Goal: Information Seeking & Learning: Learn about a topic

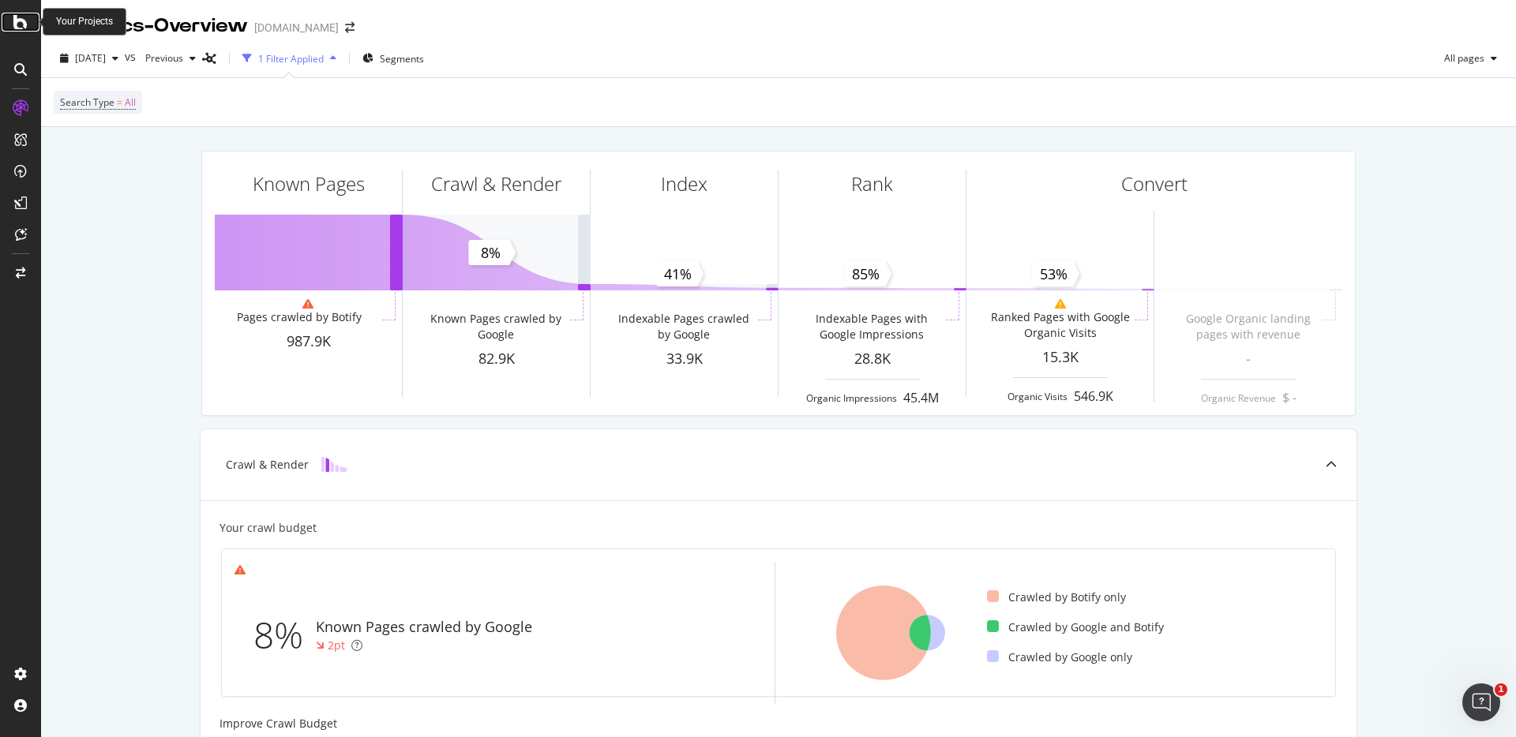
click at [20, 24] on icon at bounding box center [20, 22] width 14 height 19
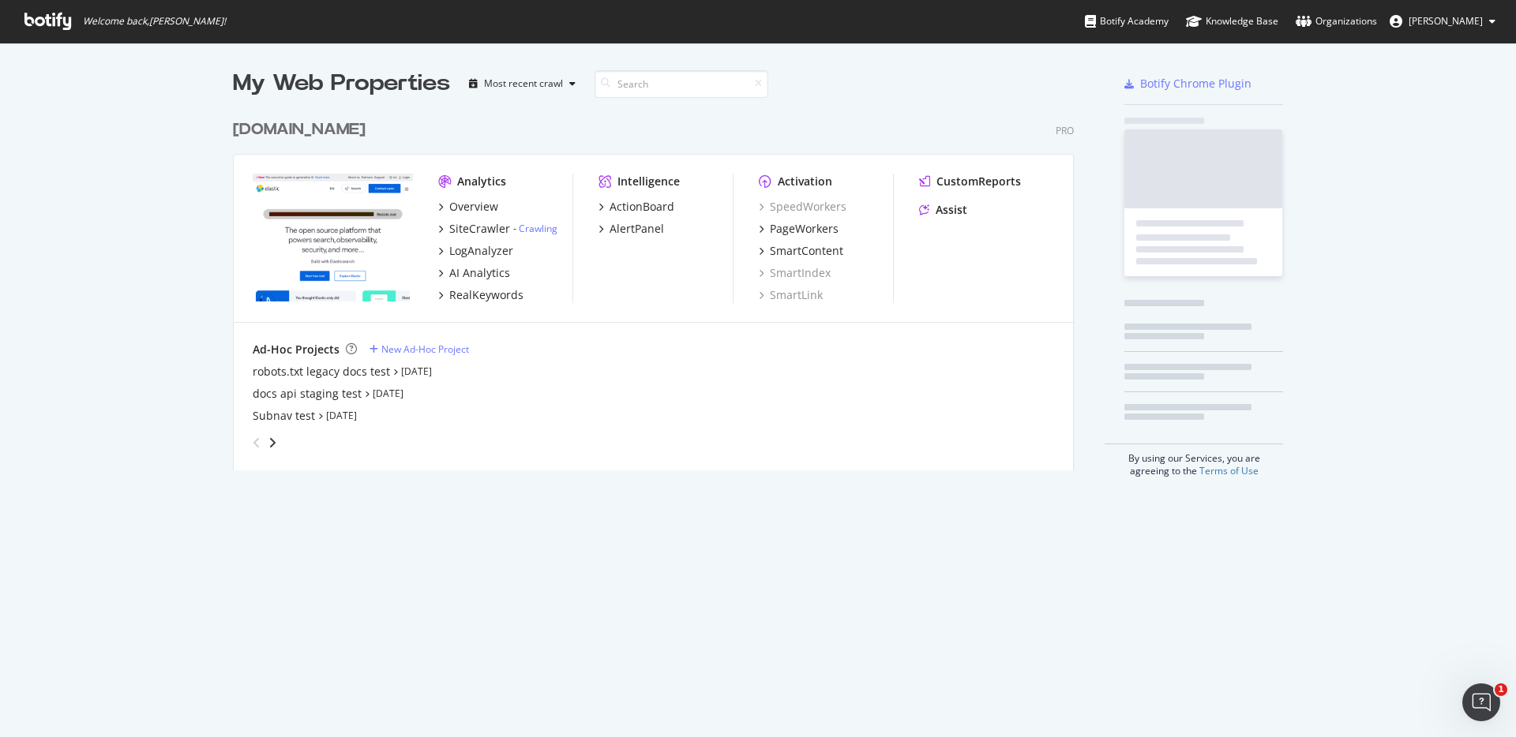
scroll to position [737, 1516]
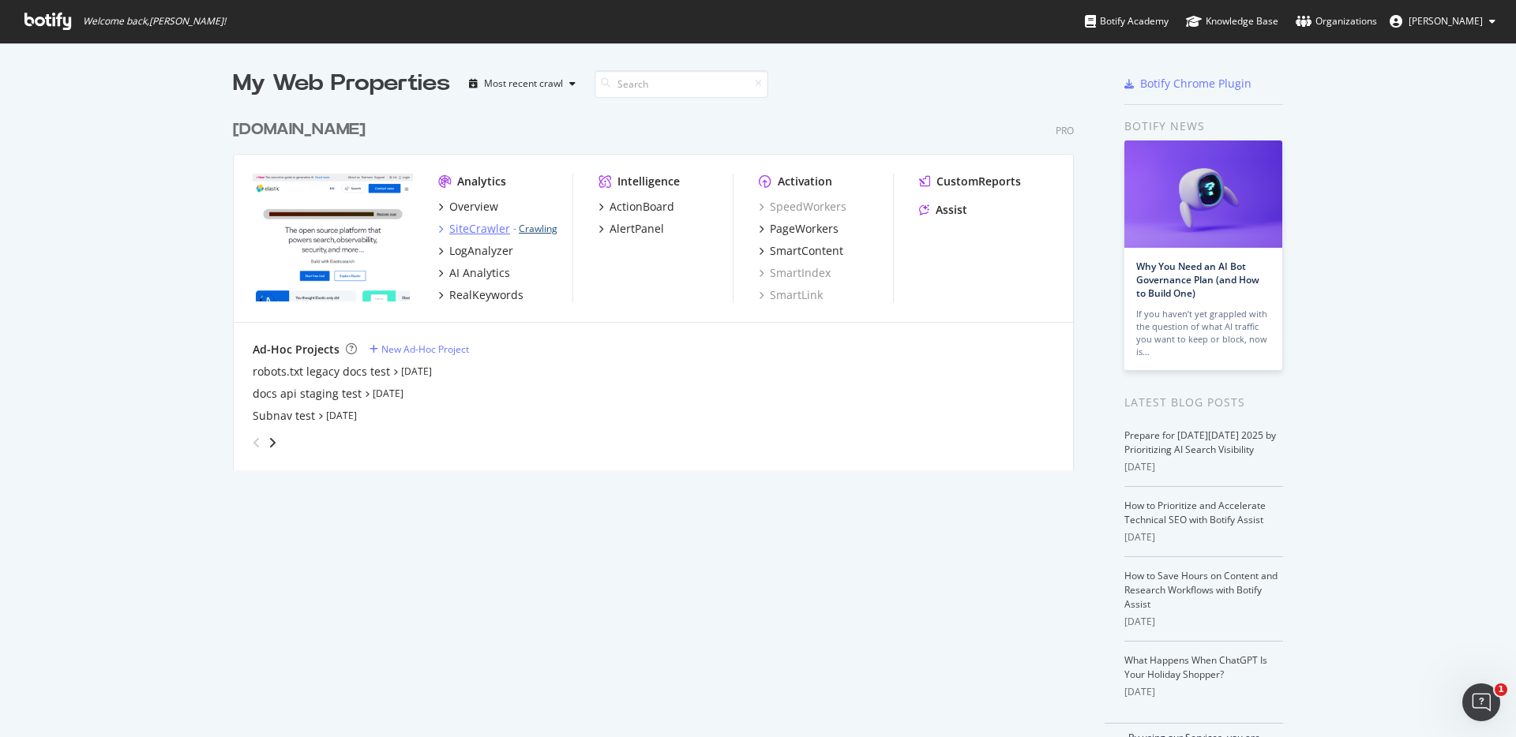
click at [549, 231] on link "Crawling" at bounding box center [538, 228] width 39 height 13
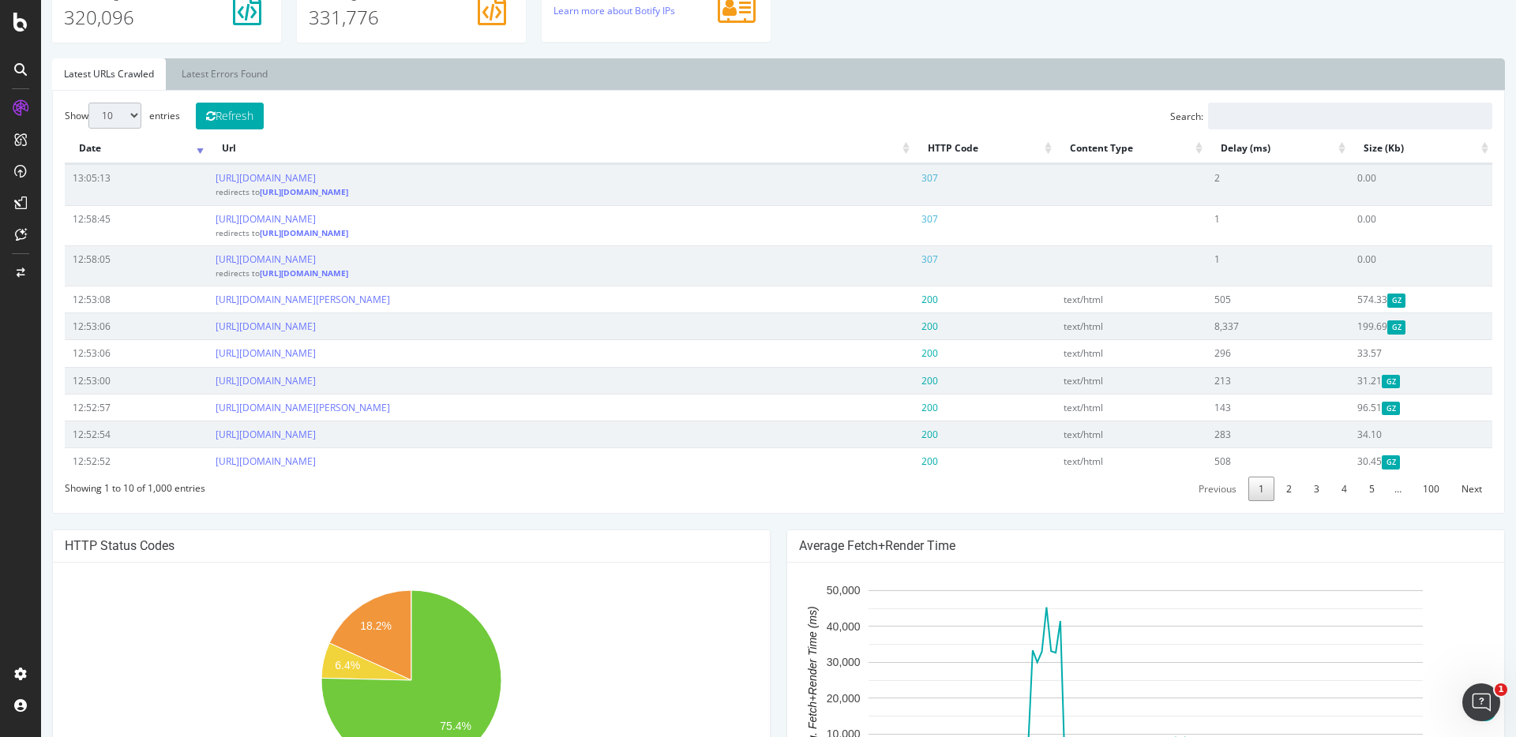
scroll to position [525, 0]
click at [1360, 493] on link "5" at bounding box center [1372, 488] width 26 height 24
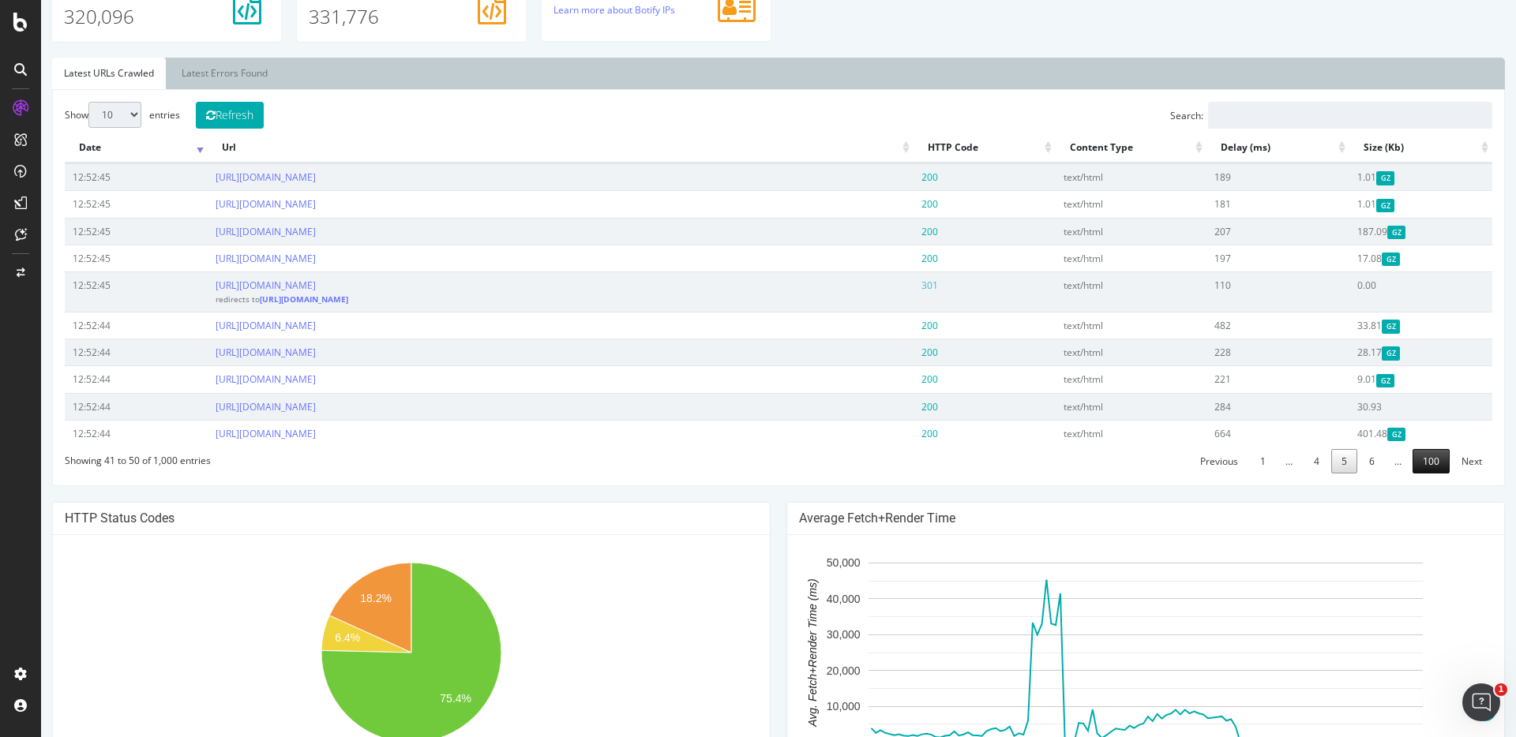
click at [1432, 460] on link "100" at bounding box center [1431, 461] width 37 height 24
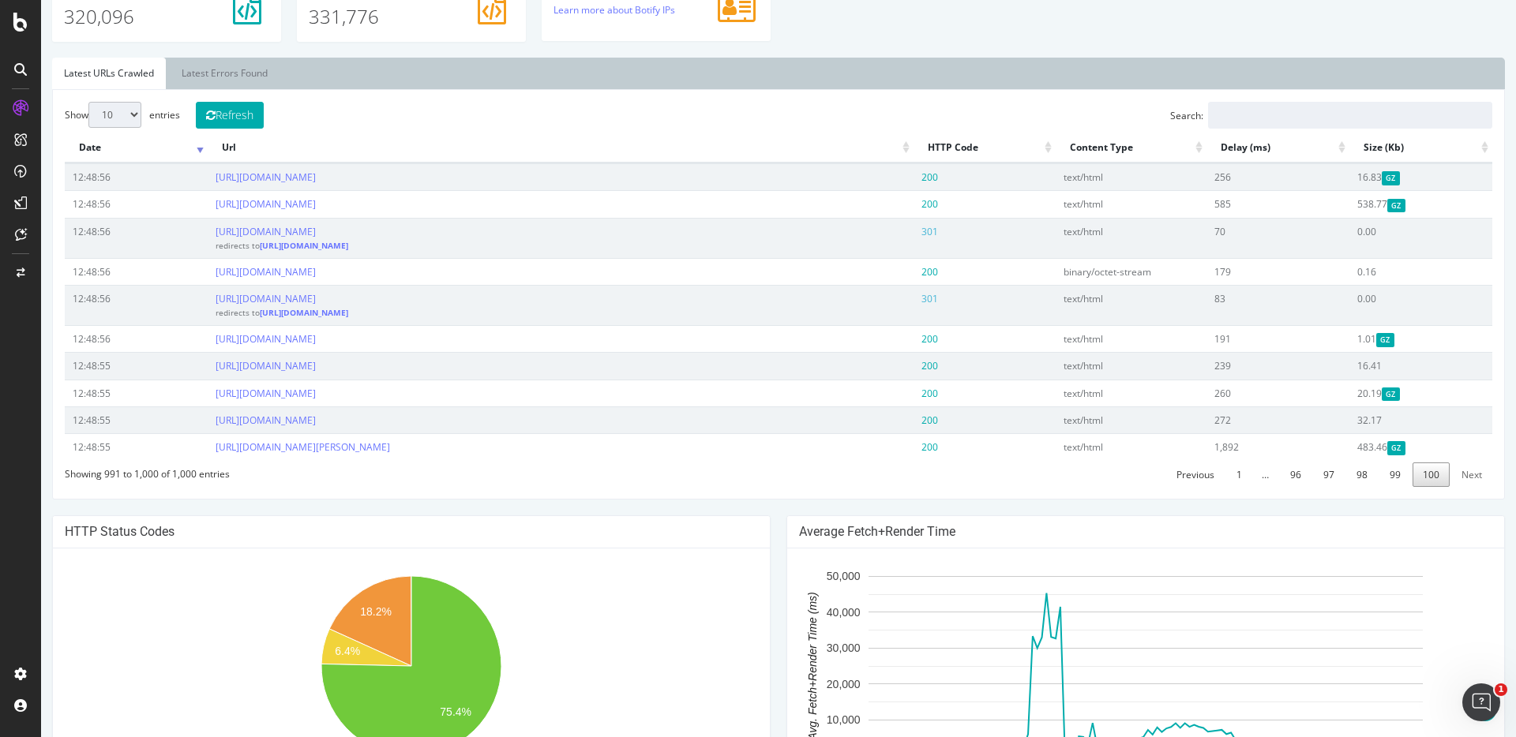
click at [1443, 478] on link "100" at bounding box center [1431, 475] width 37 height 24
click at [1480, 475] on link "Next" at bounding box center [1471, 475] width 41 height 24
click at [1393, 475] on link "99" at bounding box center [1395, 475] width 32 height 24
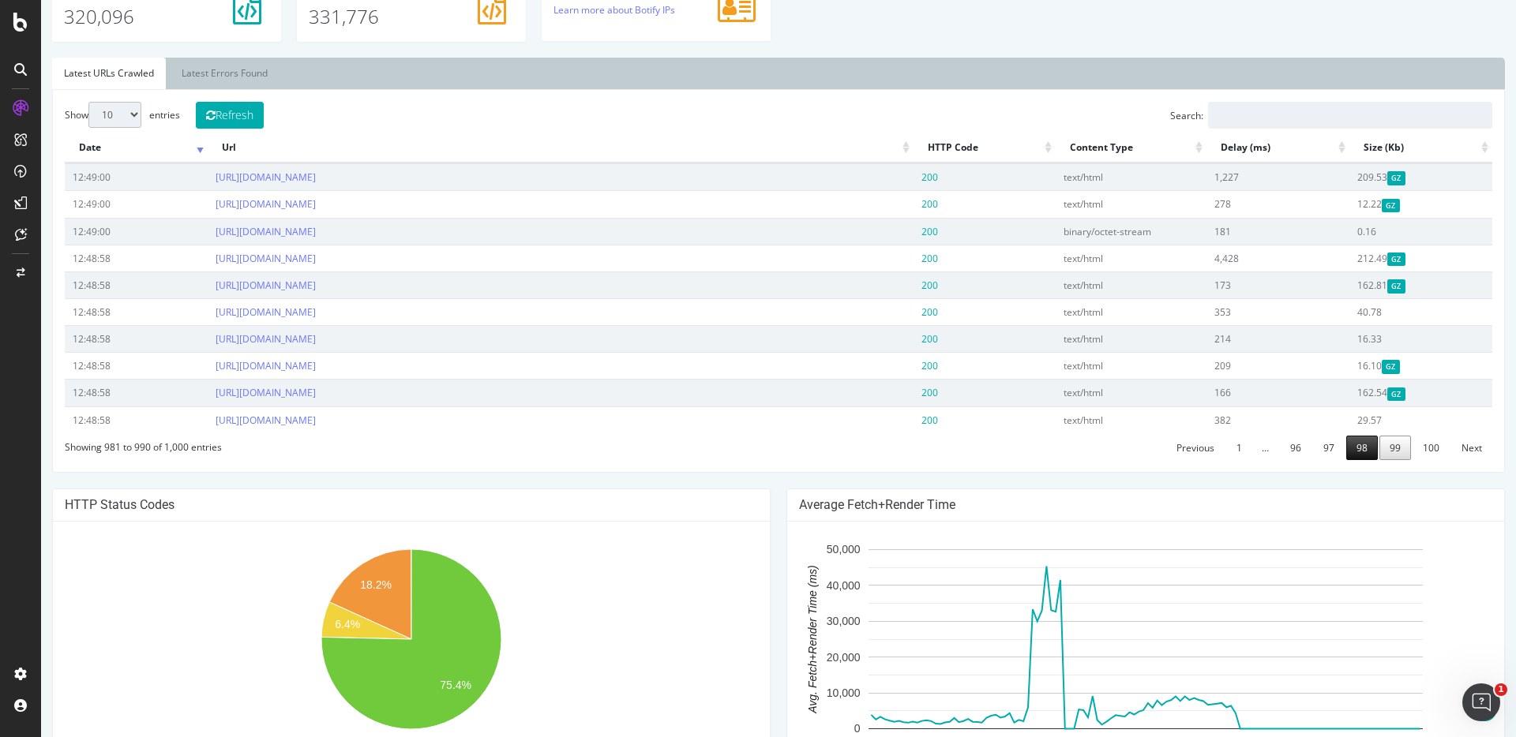
click at [1363, 451] on link "98" at bounding box center [1362, 448] width 32 height 24
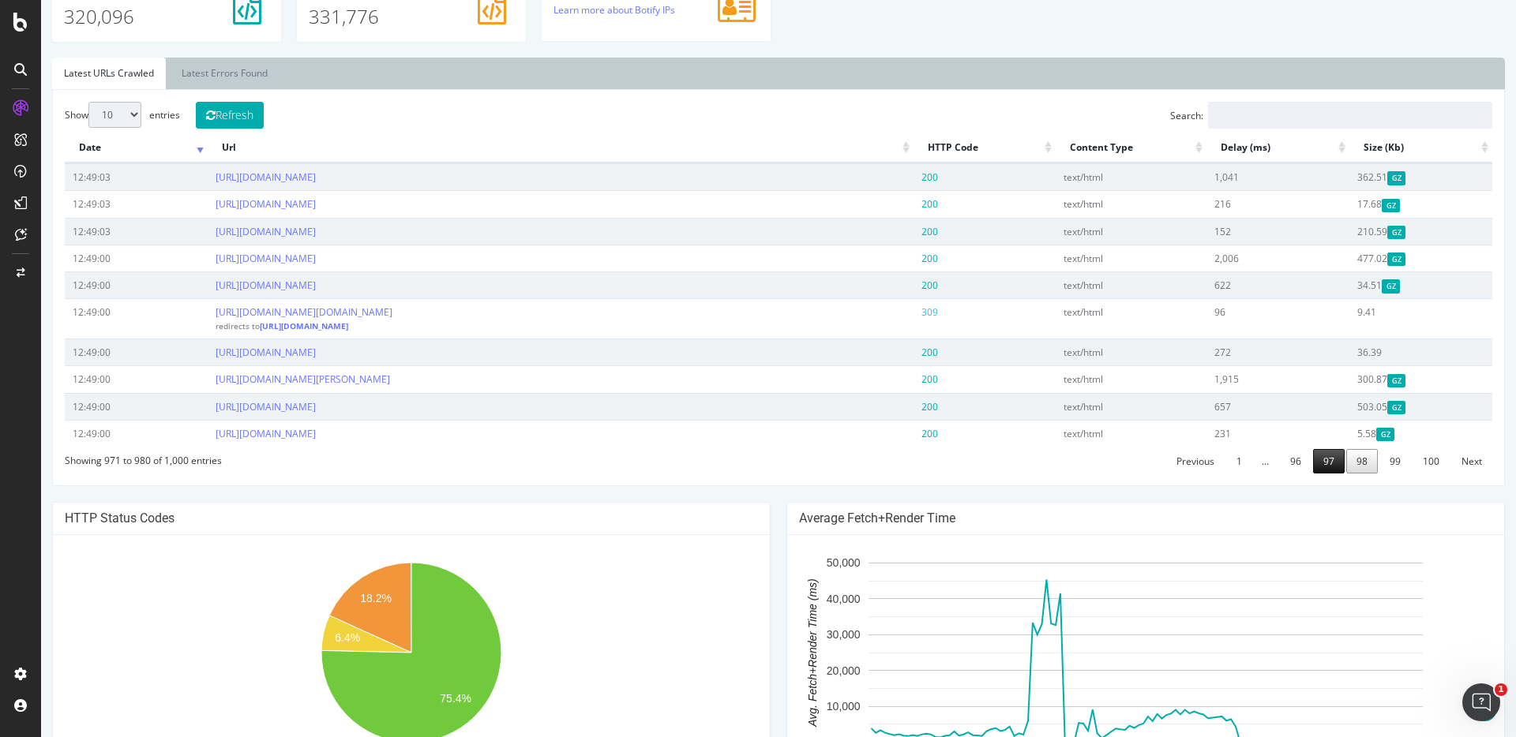
click at [1338, 474] on link "97" at bounding box center [1329, 461] width 32 height 24
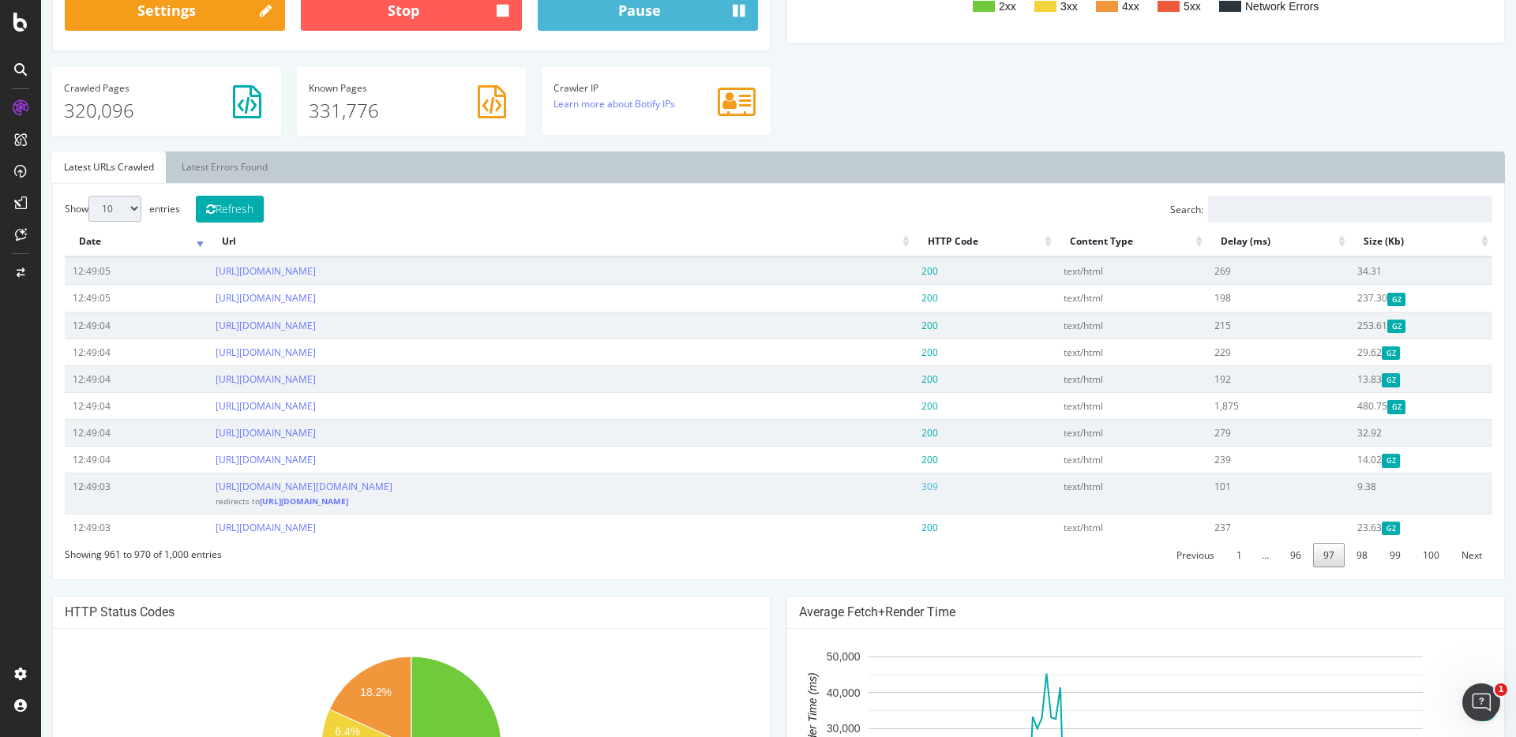
scroll to position [310, 0]
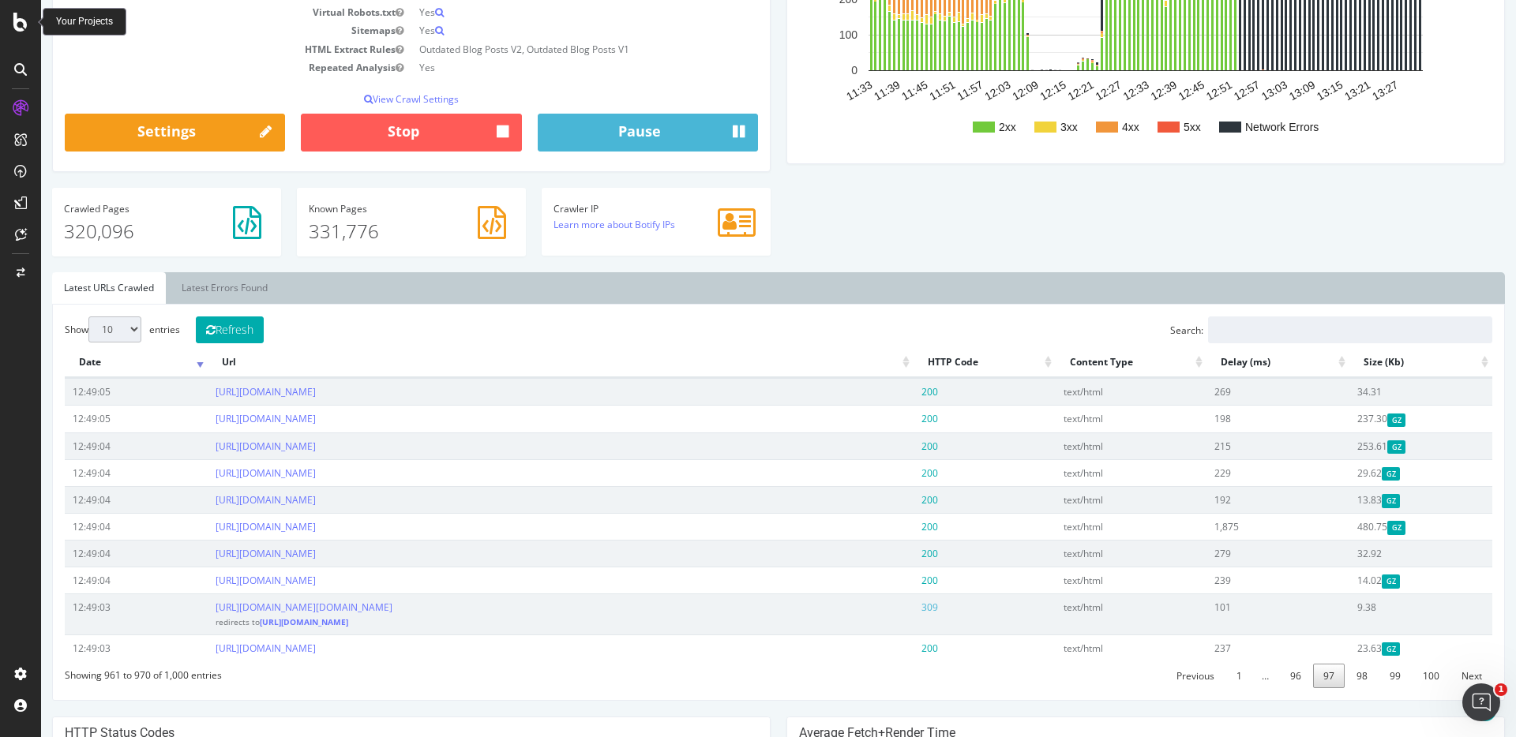
click at [23, 28] on icon at bounding box center [20, 22] width 14 height 19
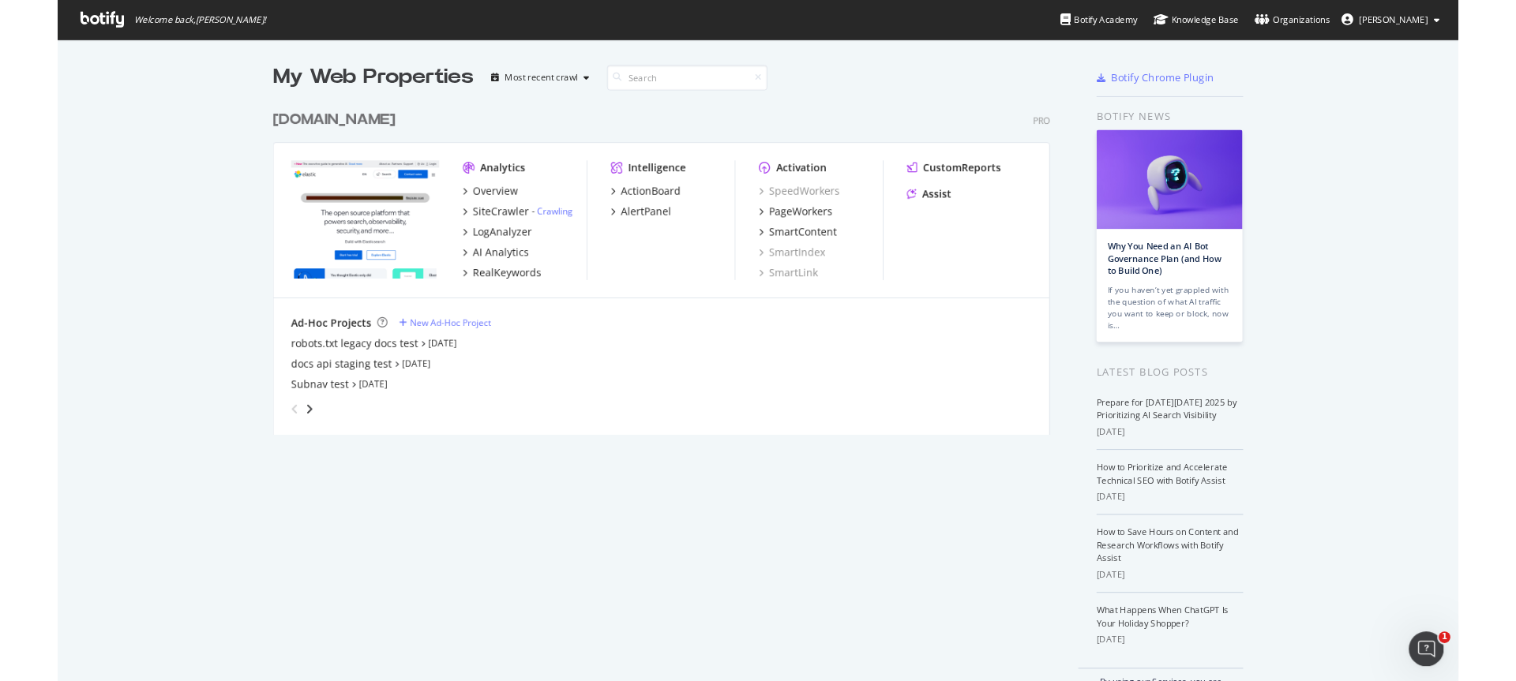
scroll to position [737, 1516]
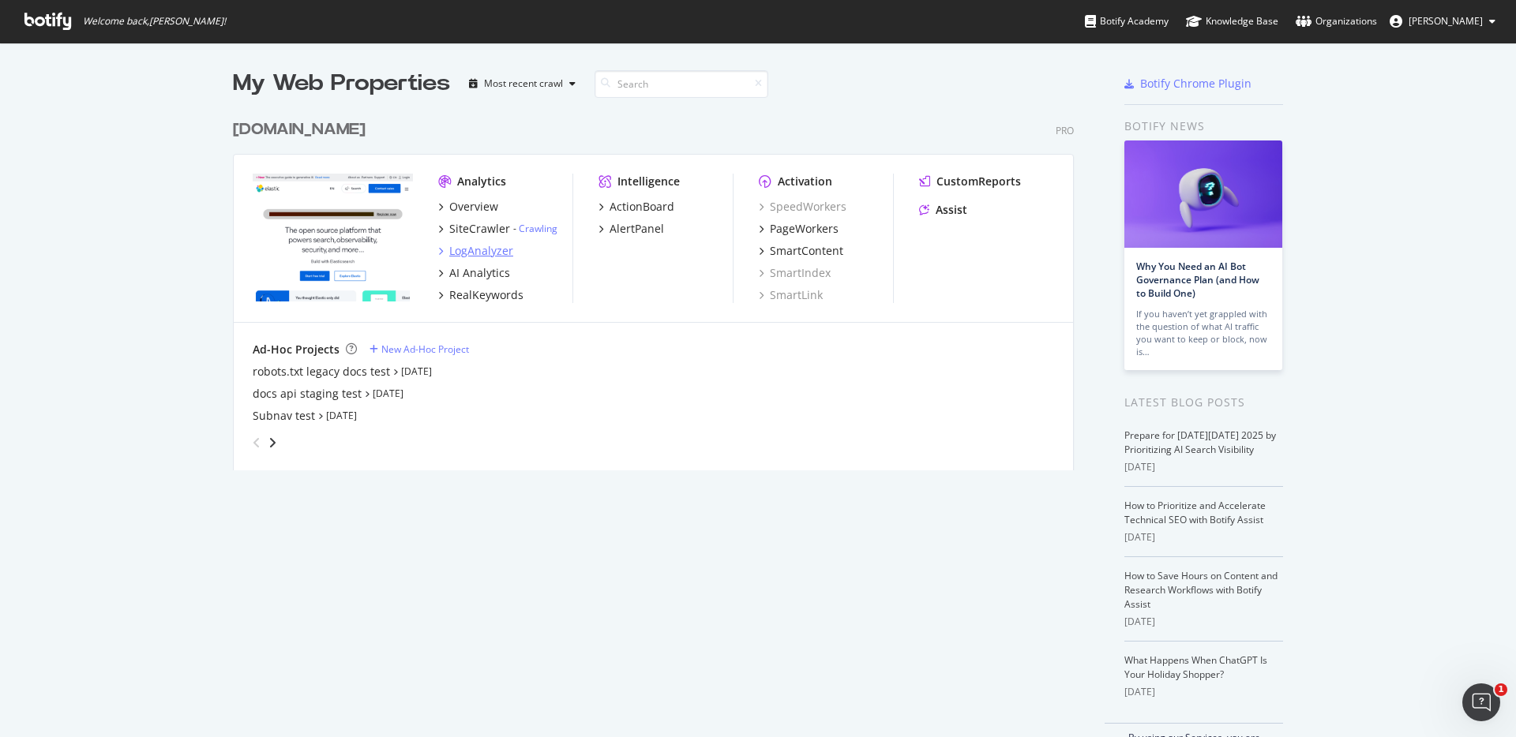
click at [475, 250] on div "LogAnalyzer" at bounding box center [481, 251] width 64 height 16
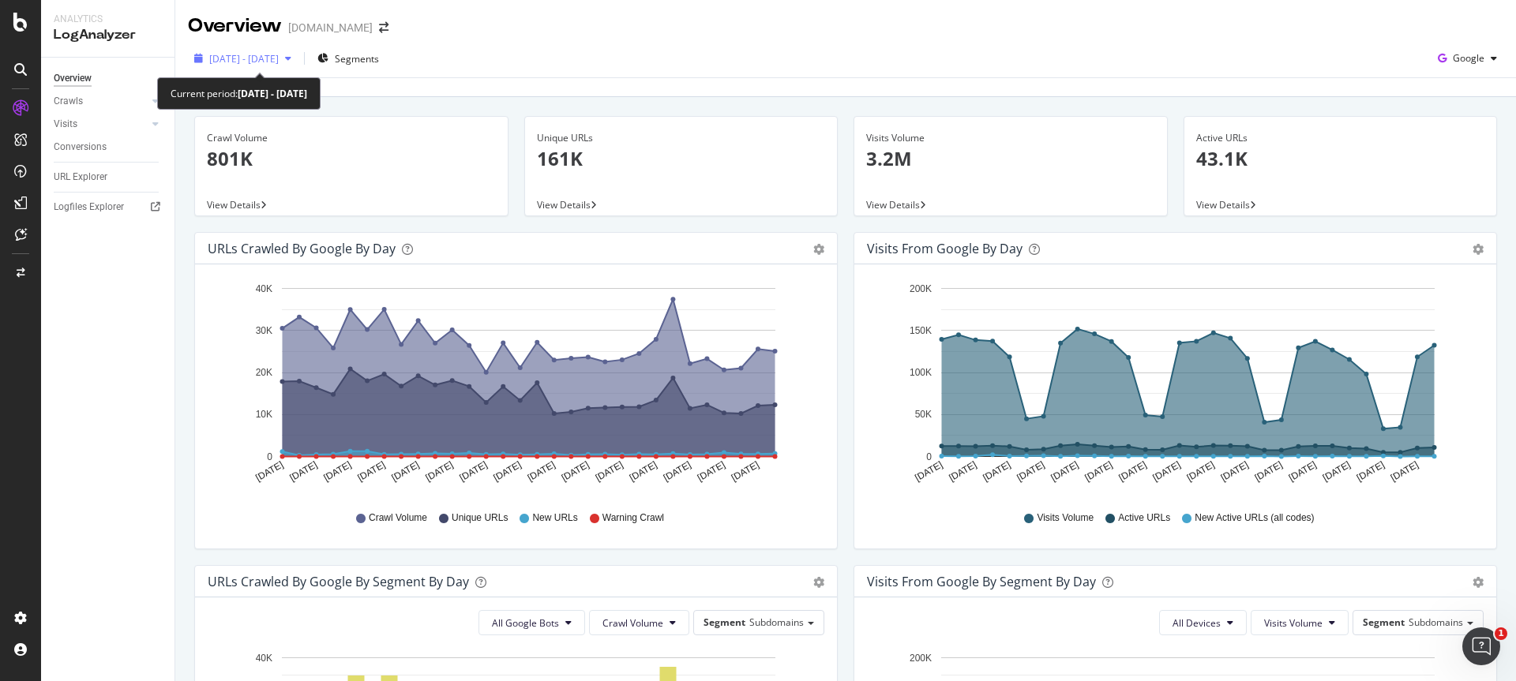
click at [279, 62] on span "[DATE] - [DATE]" at bounding box center [243, 58] width 69 height 13
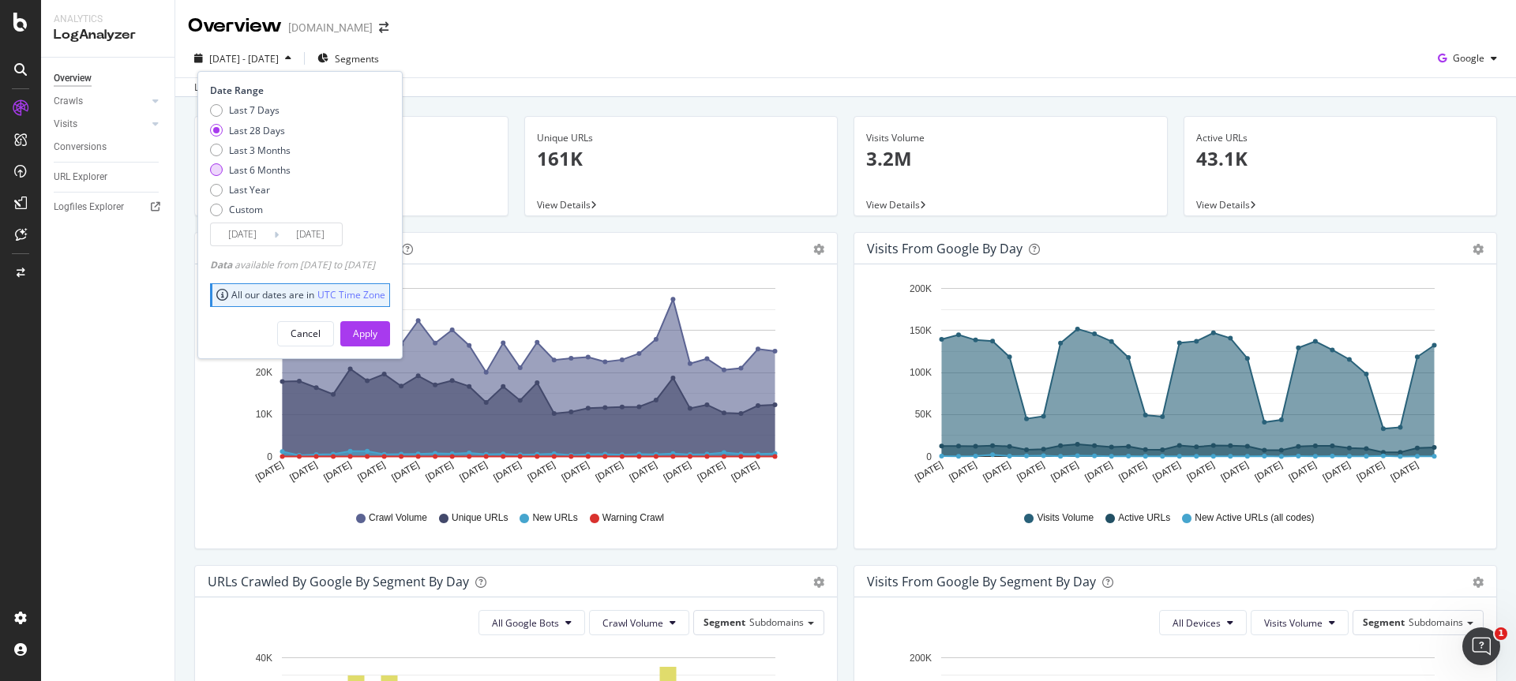
click at [255, 171] on div "Last 6 Months" at bounding box center [260, 169] width 62 height 13
type input "[DATE]"
click at [390, 340] on button "Apply" at bounding box center [365, 333] width 50 height 25
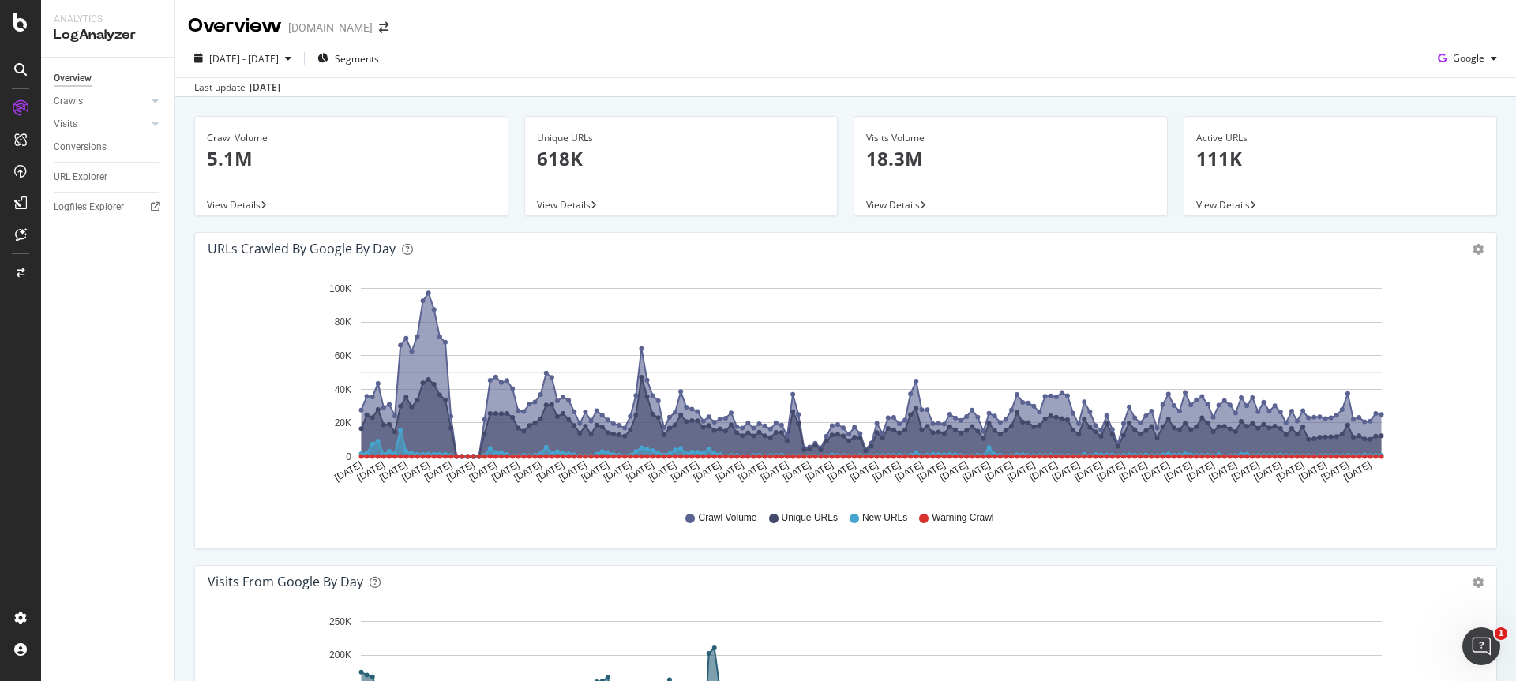
click at [566, 159] on p "618K" at bounding box center [681, 158] width 289 height 27
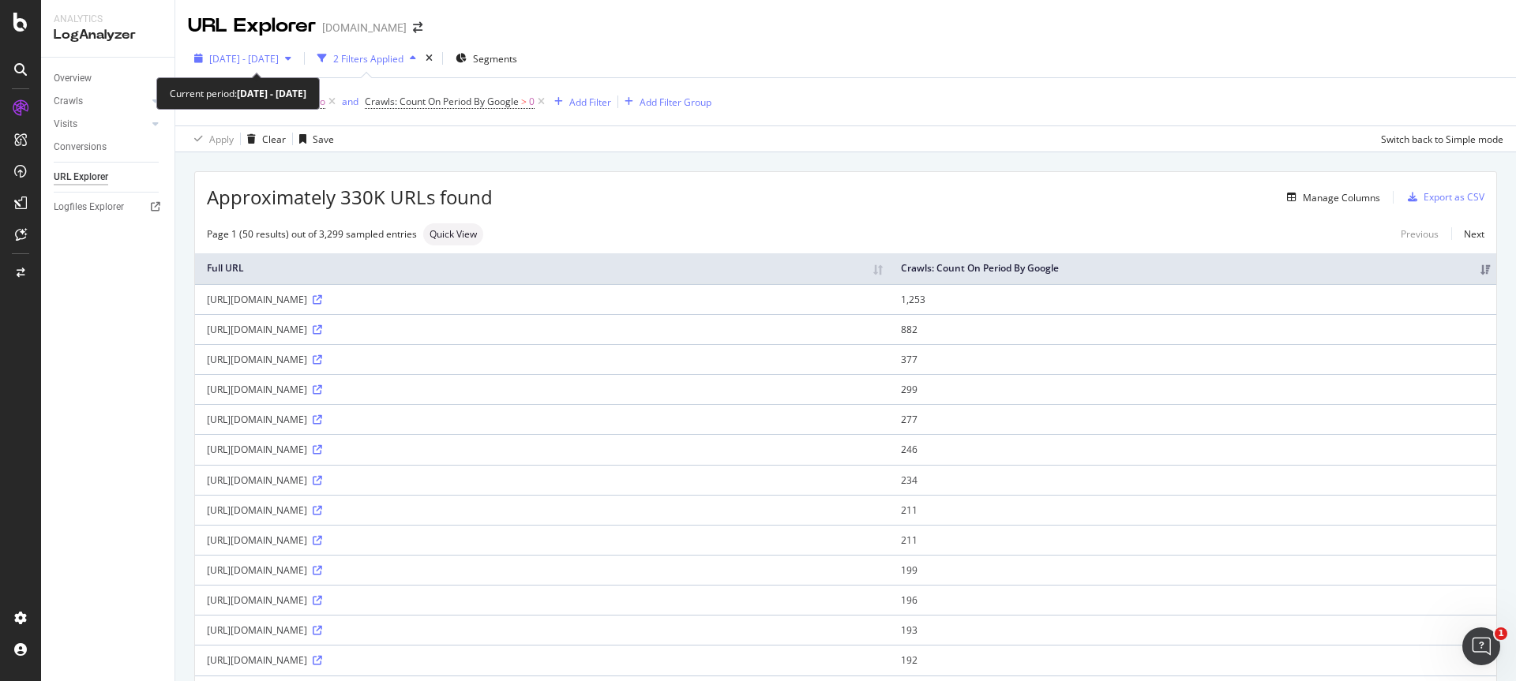
click at [274, 58] on span "[DATE] - [DATE]" at bounding box center [243, 58] width 69 height 13
click at [852, 61] on div "[DATE] - [DATE] 2 Filters Applied Segments" at bounding box center [845, 62] width 1341 height 32
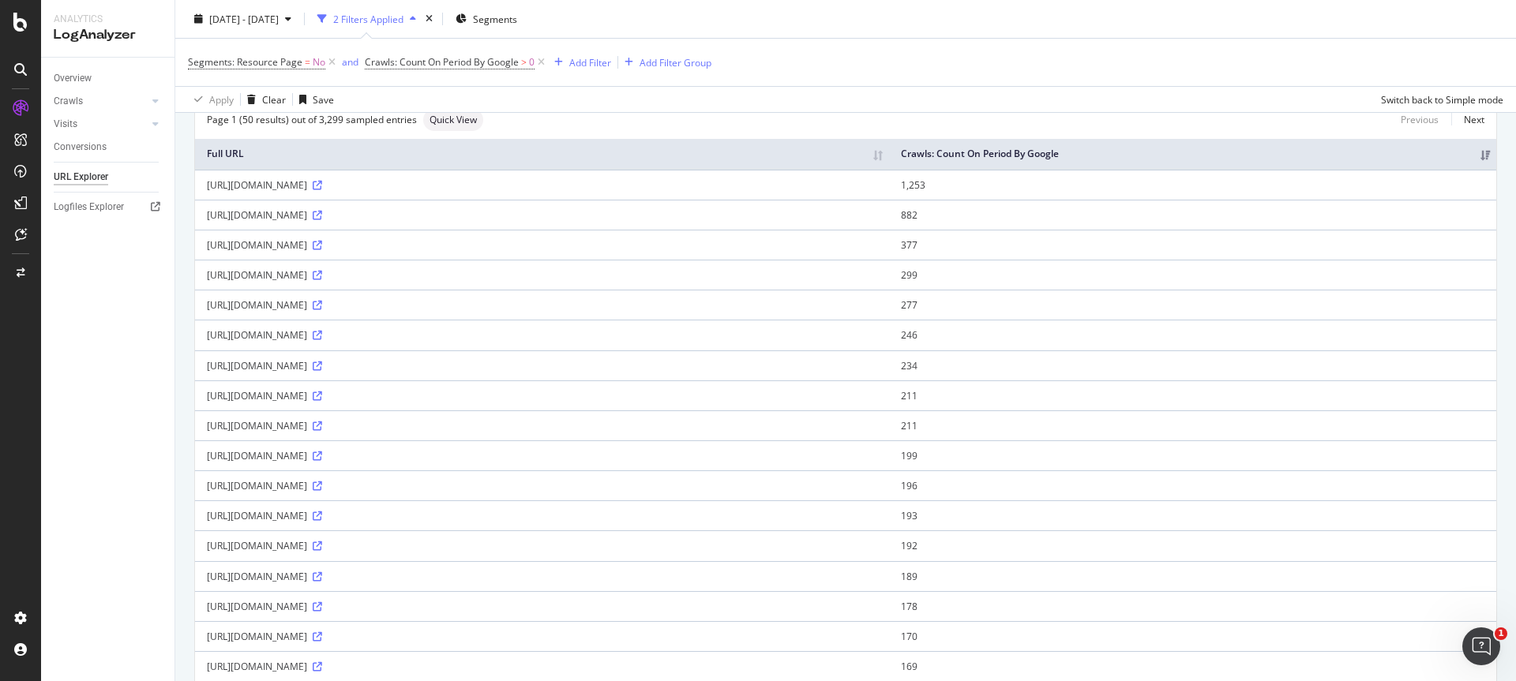
scroll to position [113, 0]
click at [322, 337] on icon at bounding box center [317, 336] width 9 height 9
click at [322, 427] on icon at bounding box center [317, 427] width 9 height 9
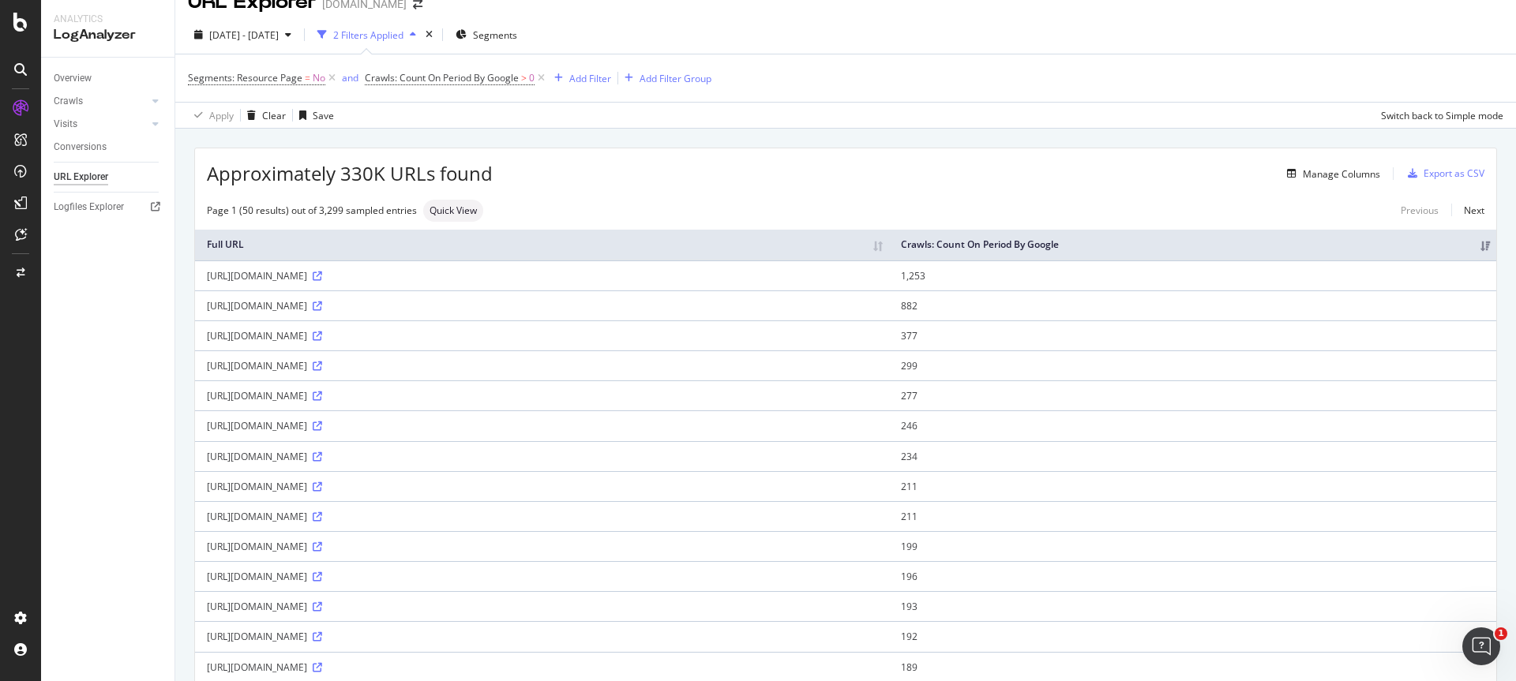
scroll to position [0, 0]
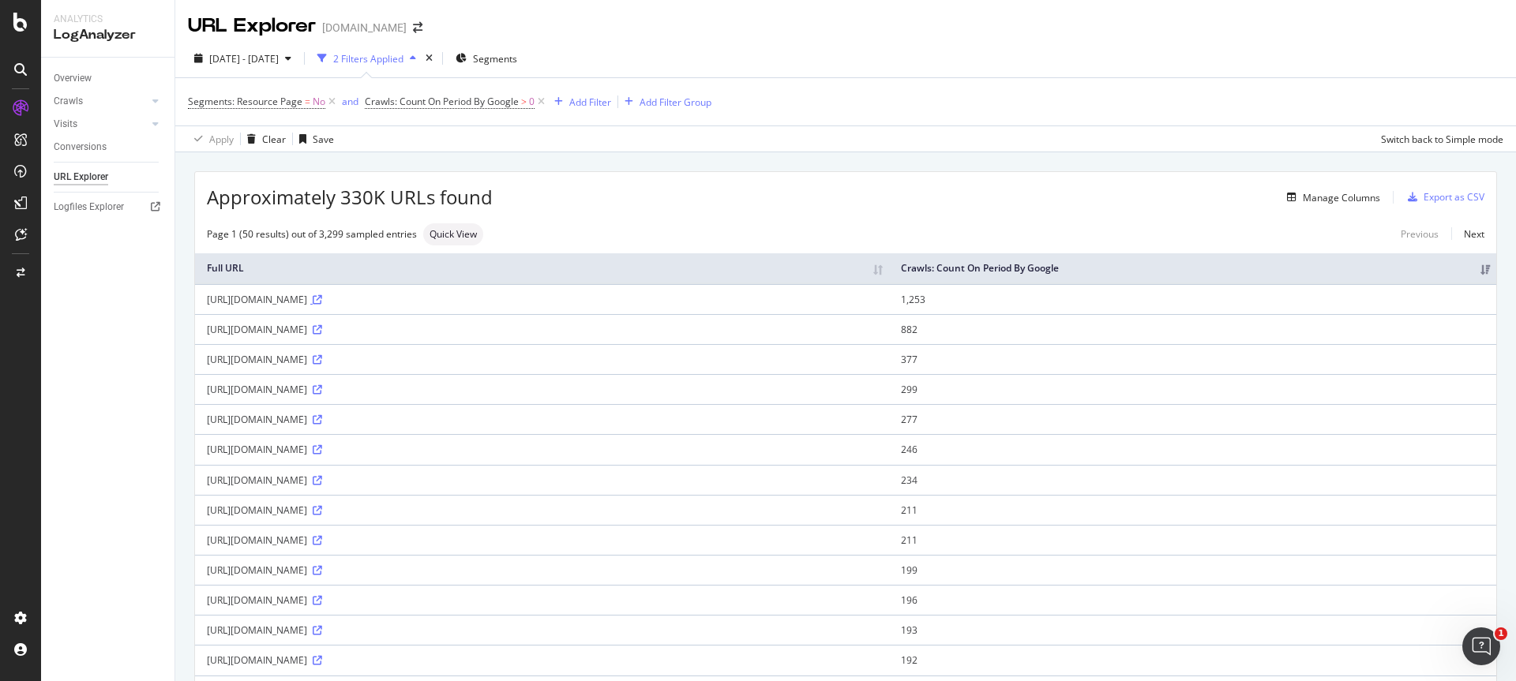
click at [322, 299] on icon at bounding box center [317, 299] width 9 height 9
click at [1364, 192] on div "Manage Columns" at bounding box center [1341, 197] width 77 height 13
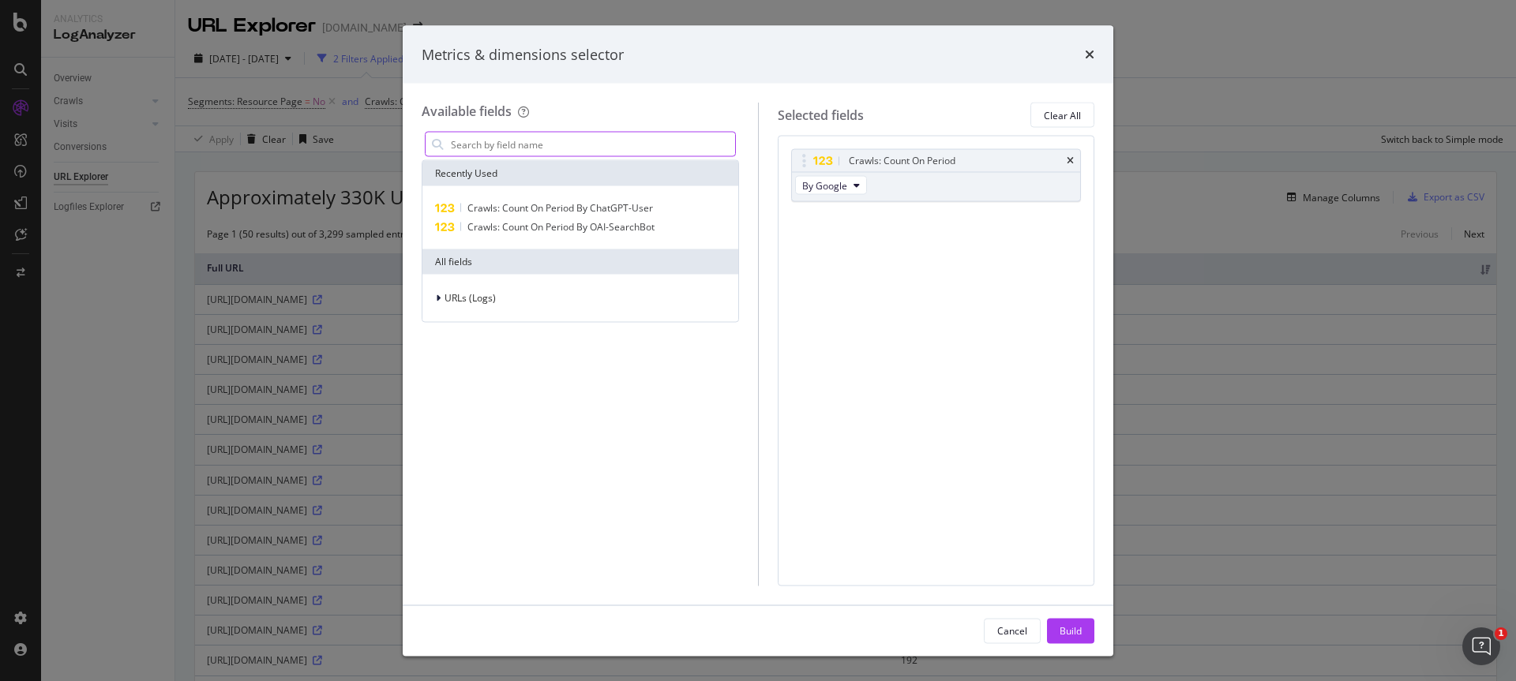
click at [523, 137] on input "modal" at bounding box center [592, 145] width 286 height 24
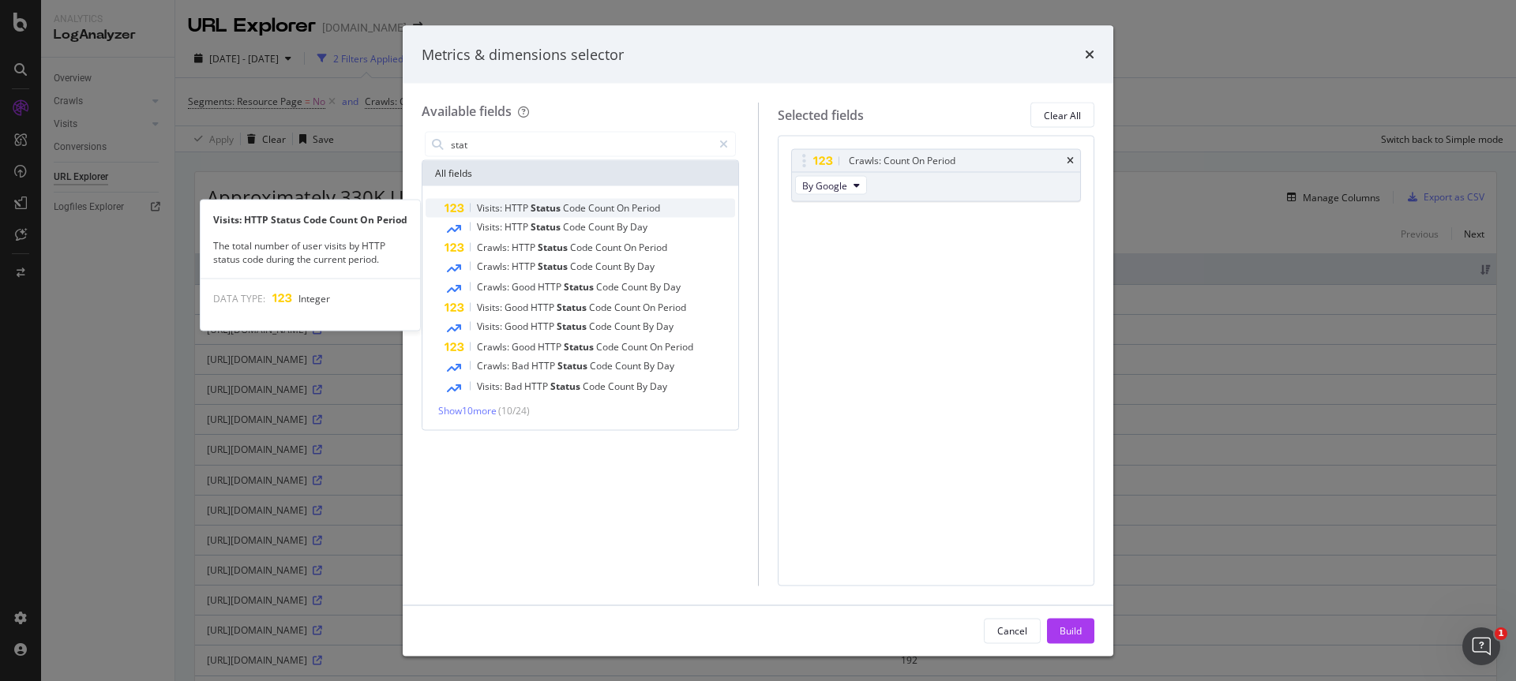
type input "stat"
click at [552, 210] on span "Status" at bounding box center [547, 207] width 32 height 13
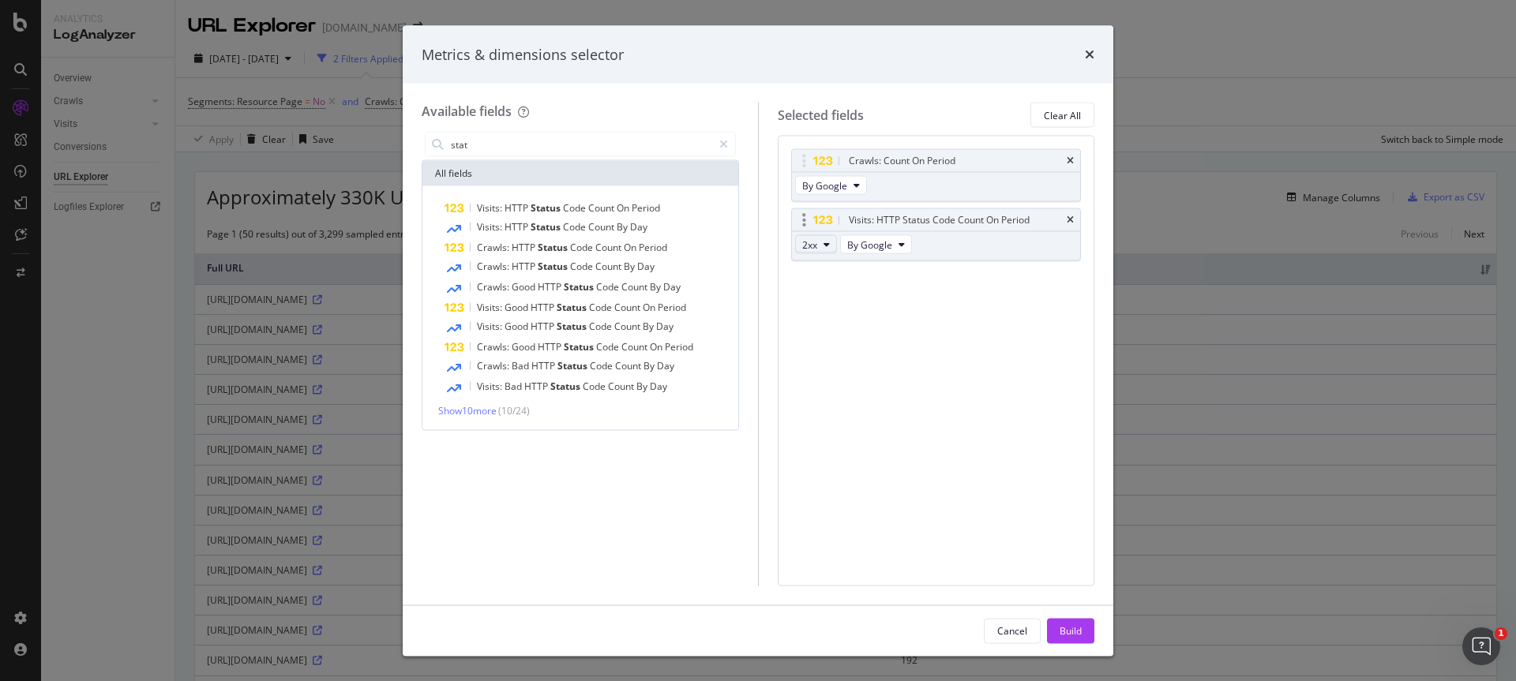
click at [819, 246] on button "2xx" at bounding box center [816, 244] width 42 height 19
click at [822, 328] on span "4xx" at bounding box center [830, 332] width 43 height 14
click at [1081, 638] on div "Build" at bounding box center [1071, 631] width 22 height 24
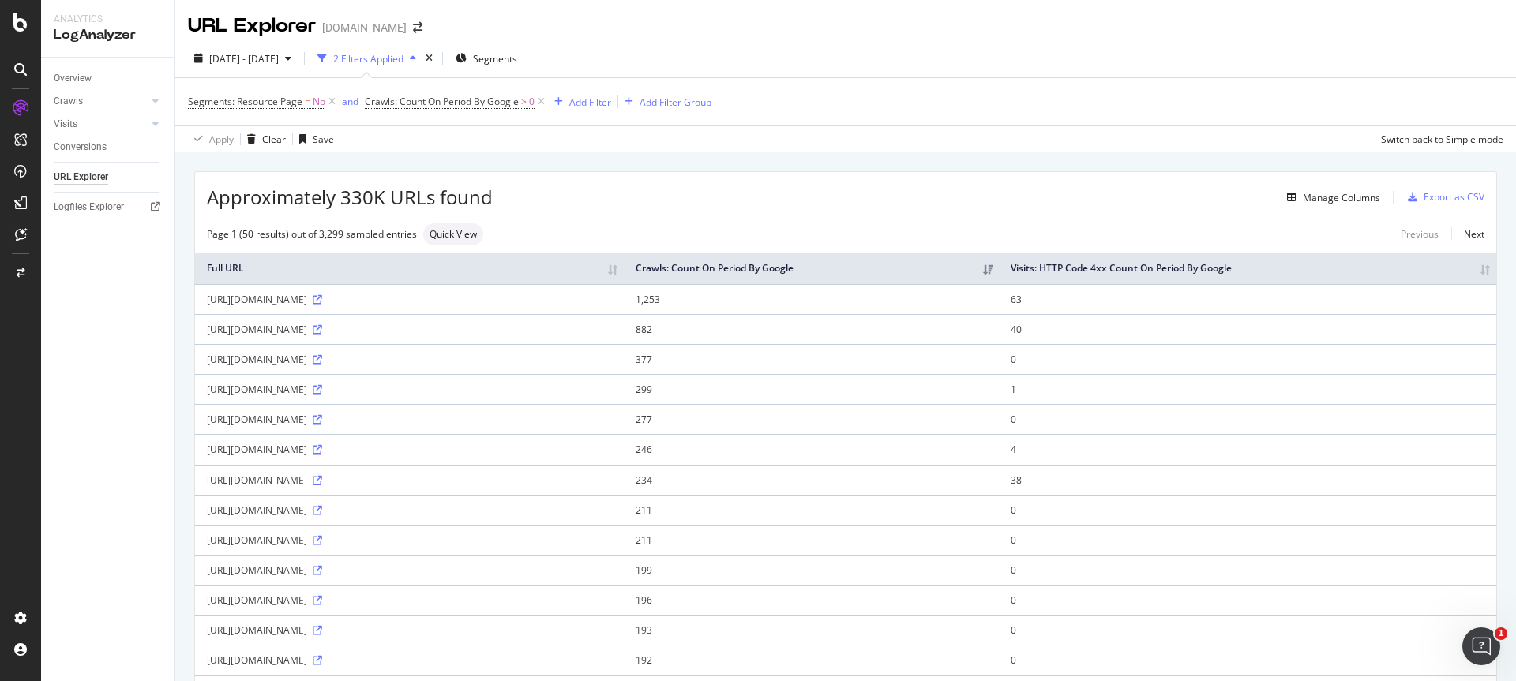
click at [1217, 302] on td "63" at bounding box center [1247, 299] width 497 height 30
click at [279, 55] on span "[DATE] - [DATE]" at bounding box center [243, 58] width 69 height 13
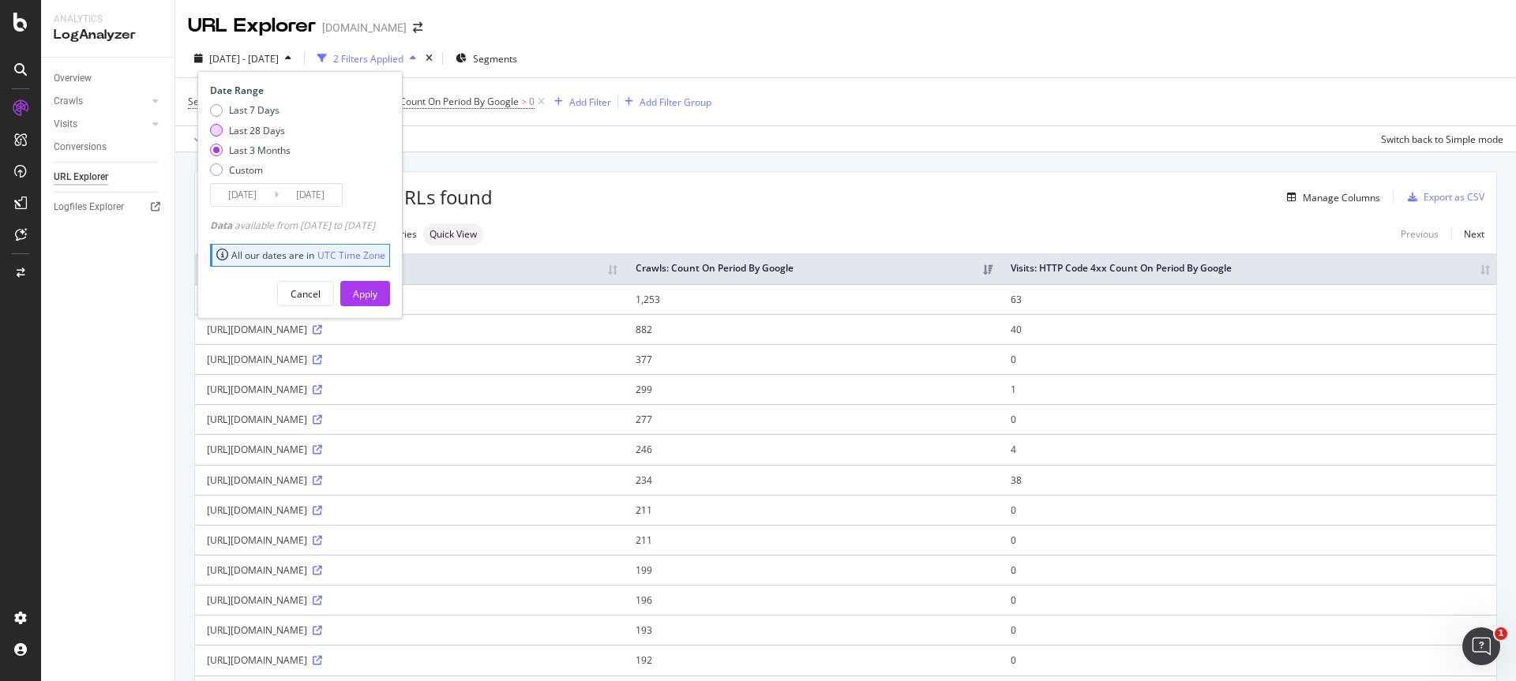
click at [261, 130] on div "Last 28 Days" at bounding box center [257, 130] width 56 height 13
type input "[DATE]"
click at [377, 297] on div "Apply" at bounding box center [365, 293] width 24 height 13
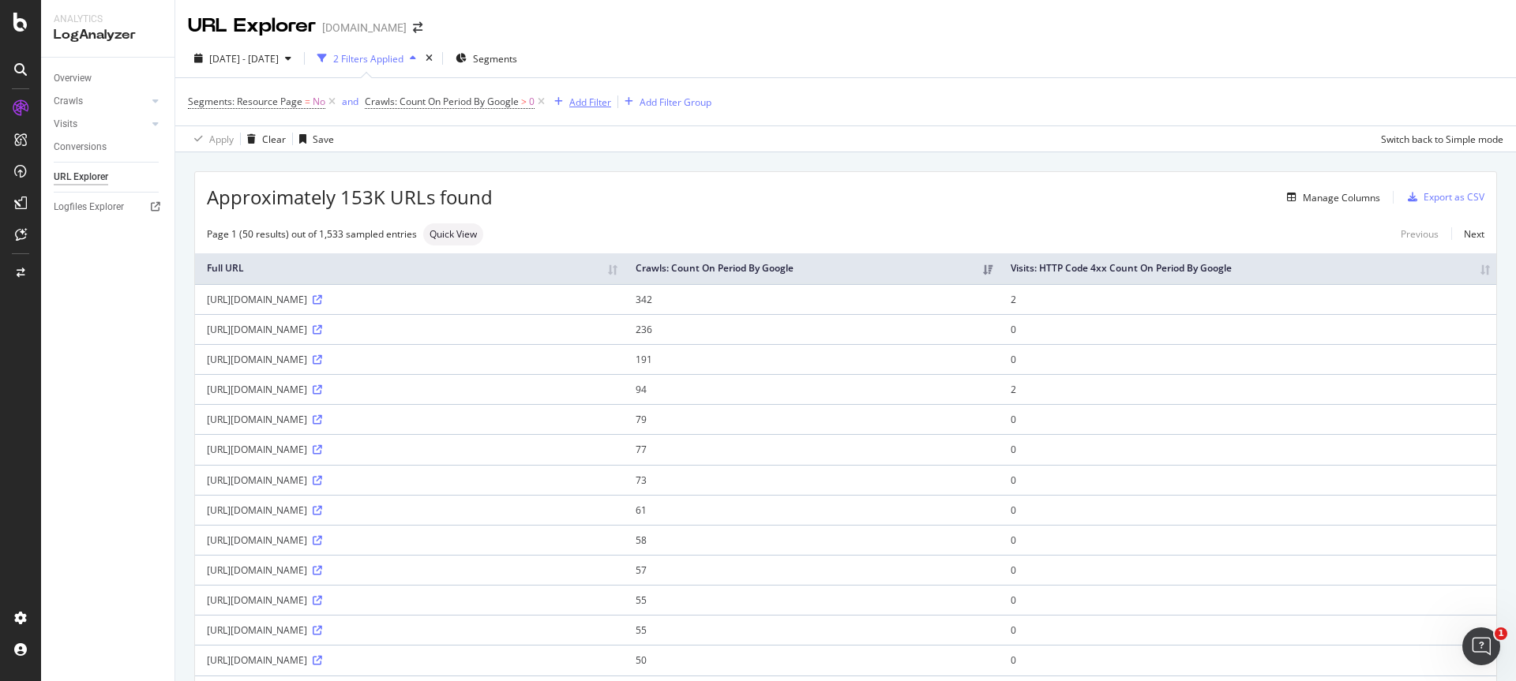
click at [597, 99] on div "Add Filter" at bounding box center [590, 102] width 42 height 13
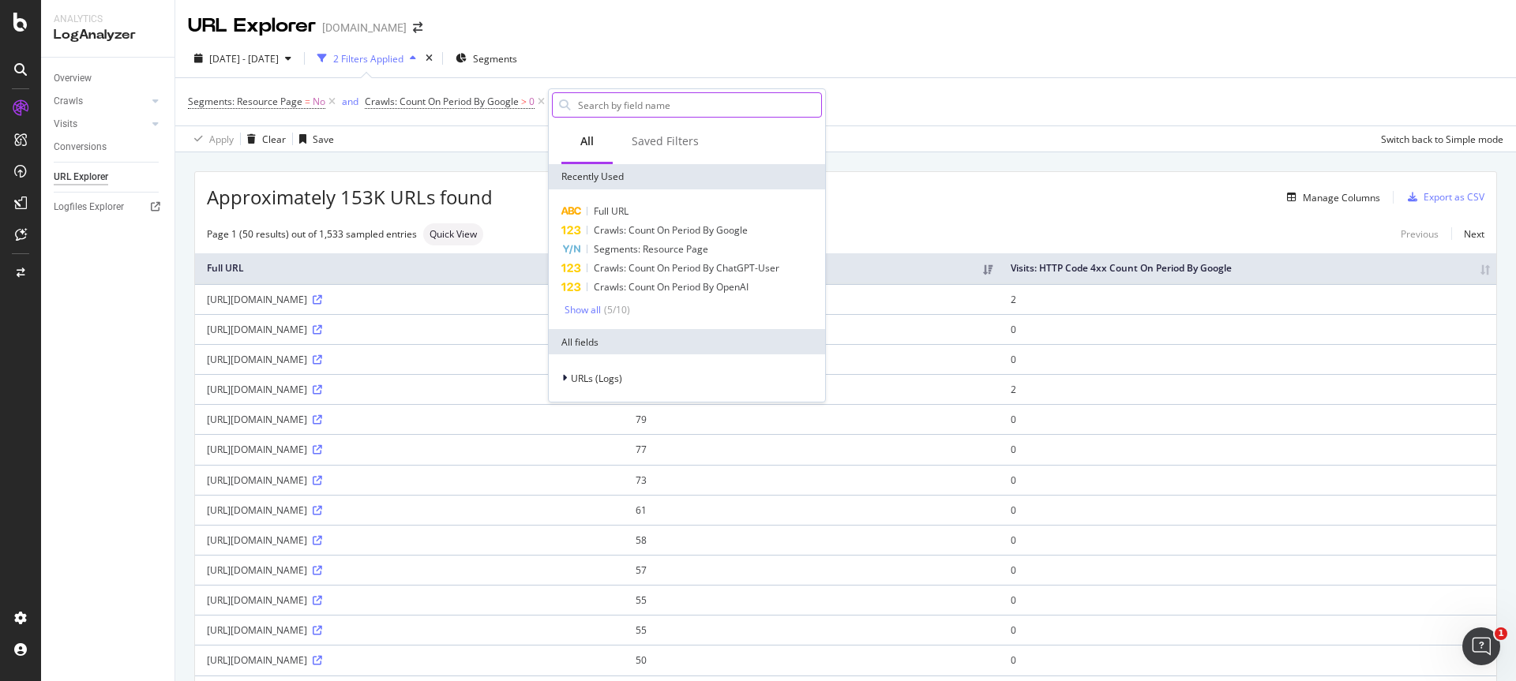
click at [624, 106] on input "text" at bounding box center [698, 105] width 245 height 24
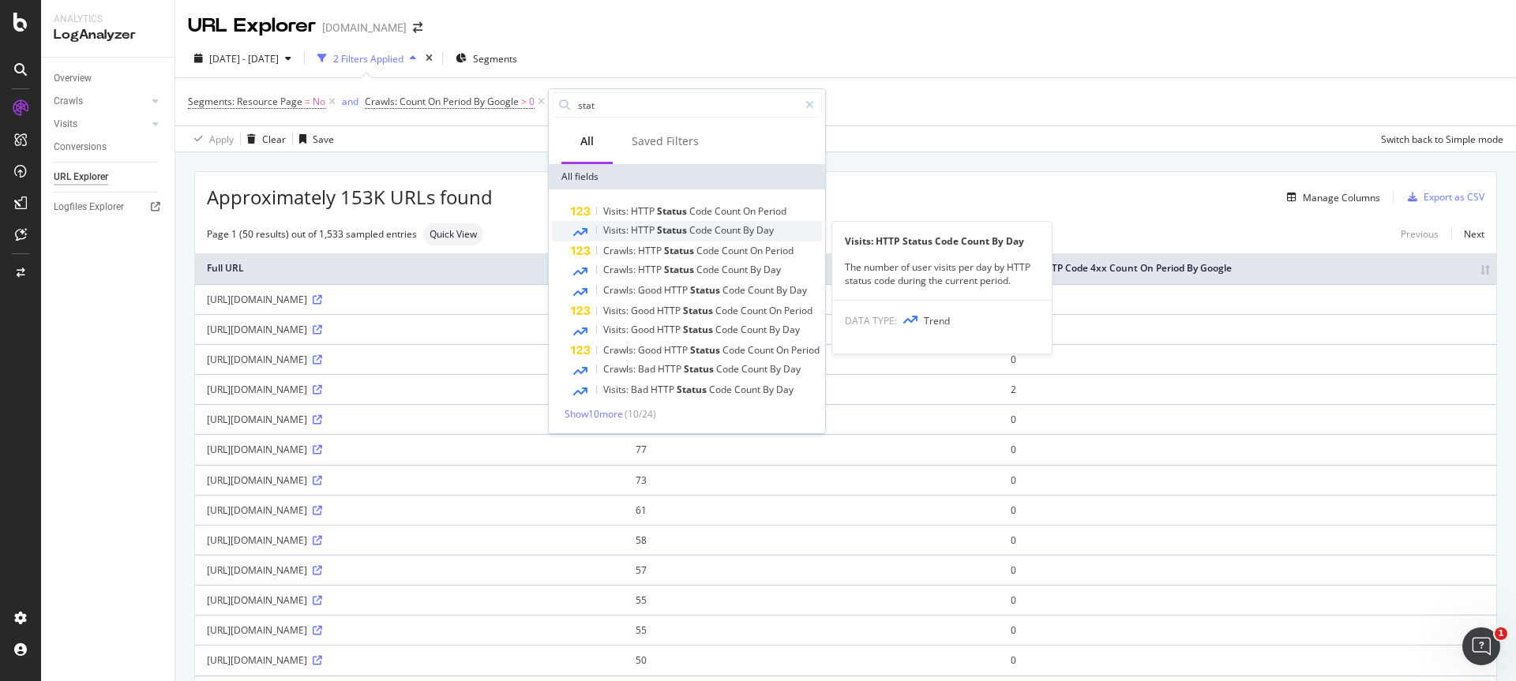
type input "stat"
click at [634, 227] on span "HTTP" at bounding box center [644, 229] width 26 height 13
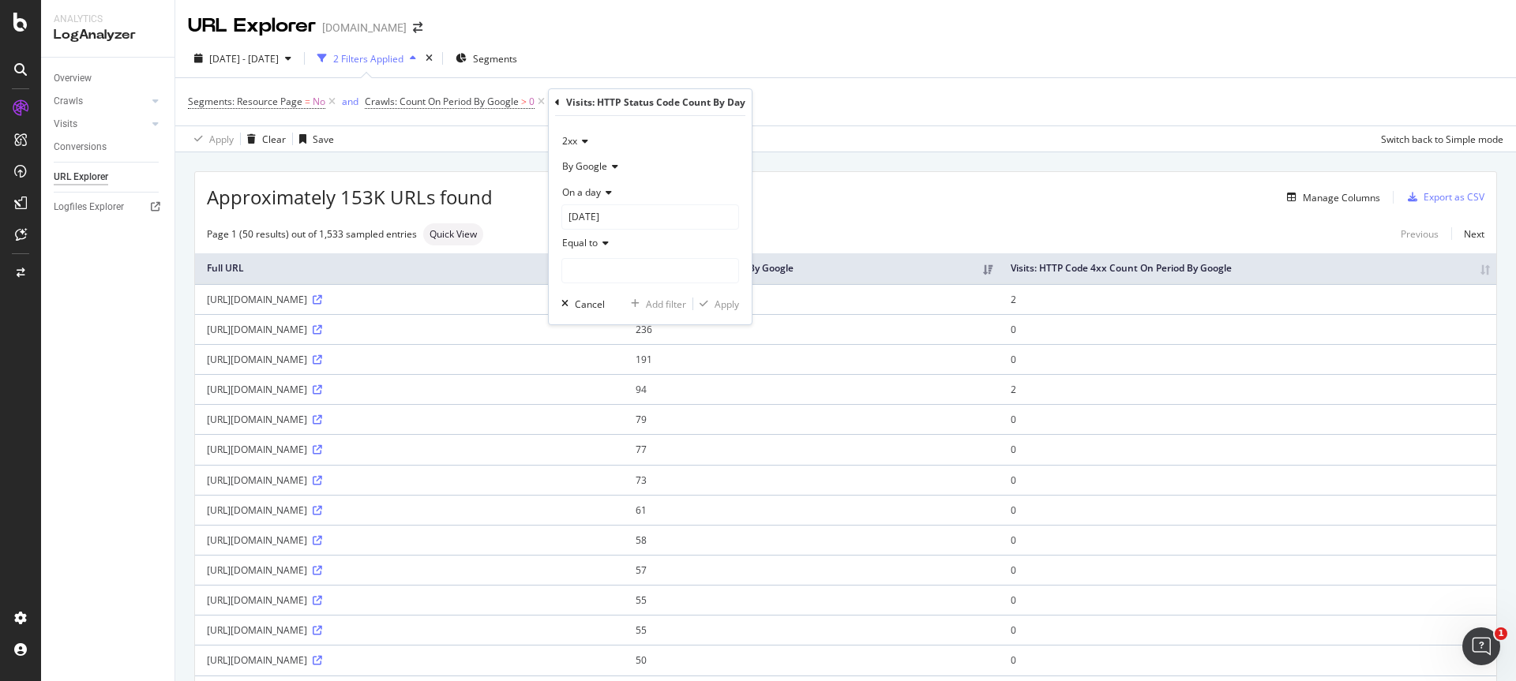
click at [580, 141] on icon at bounding box center [582, 141] width 11 height 9
click at [595, 210] on div "4xx" at bounding box center [649, 214] width 169 height 21
click at [606, 195] on icon at bounding box center [606, 192] width 11 height 9
click at [606, 264] on span "Any day of the period" at bounding box center [615, 265] width 93 height 13
click at [618, 238] on input "number" at bounding box center [650, 245] width 178 height 25
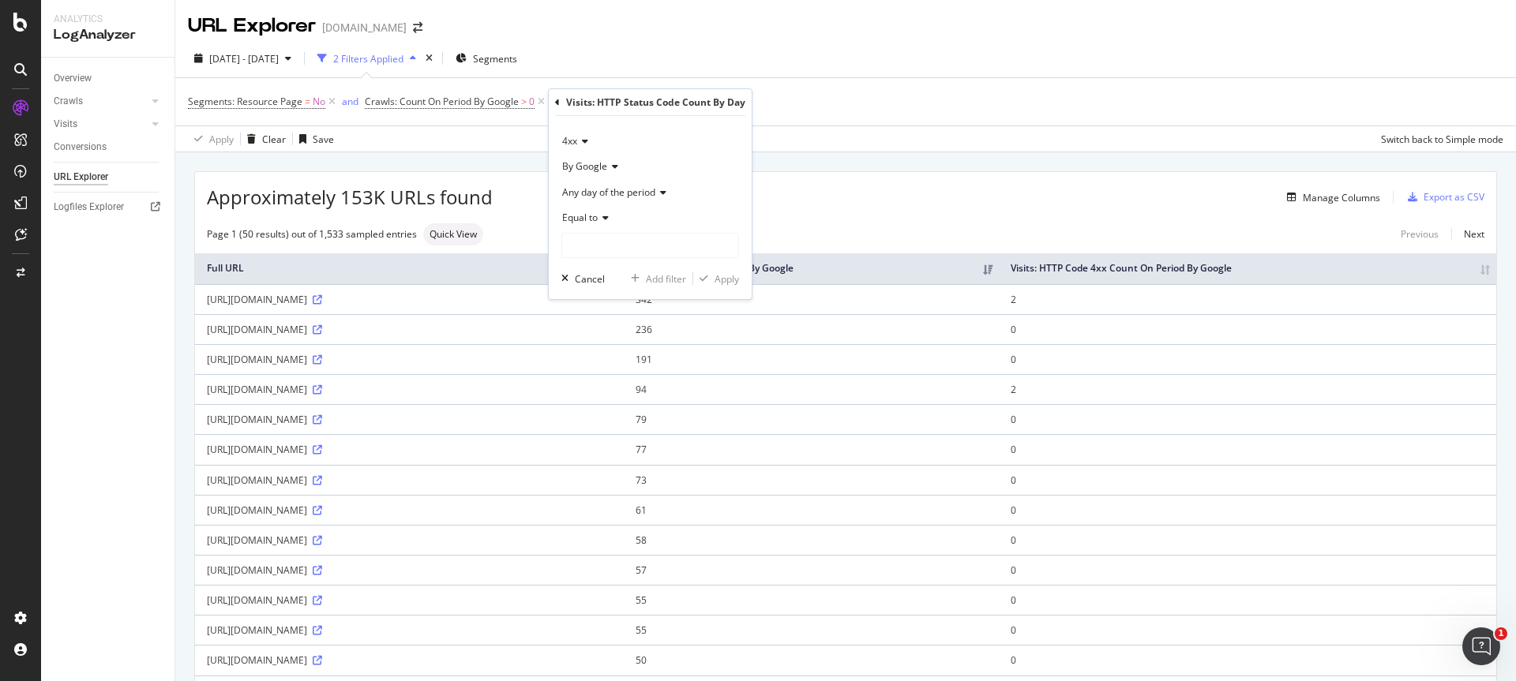
click at [602, 222] on icon at bounding box center [603, 217] width 11 height 9
click at [649, 186] on span "Any day of the period" at bounding box center [608, 192] width 93 height 13
click at [713, 170] on div "By Google" at bounding box center [650, 166] width 178 height 25
click at [583, 139] on icon at bounding box center [582, 141] width 11 height 9
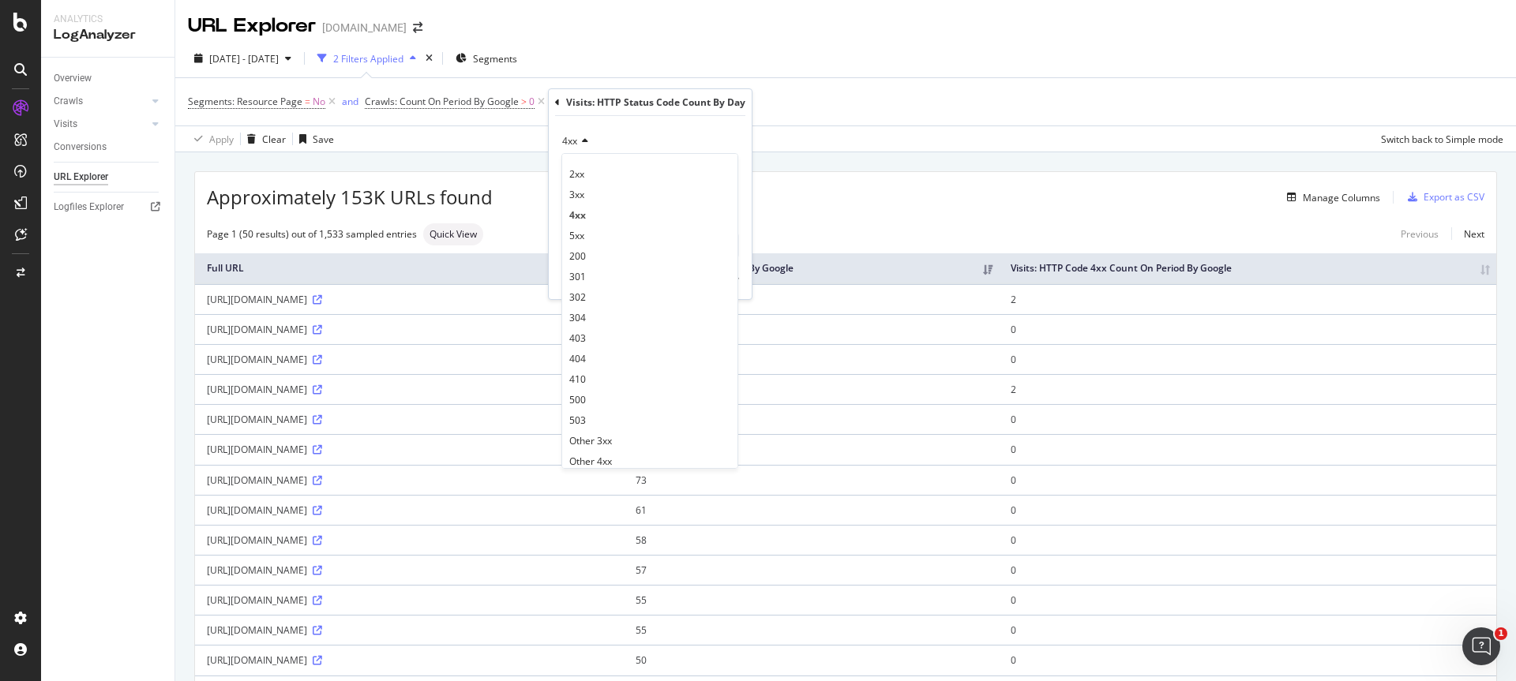
click at [602, 132] on div "4xx" at bounding box center [650, 141] width 178 height 25
click at [580, 277] on div "Cancel" at bounding box center [590, 278] width 30 height 13
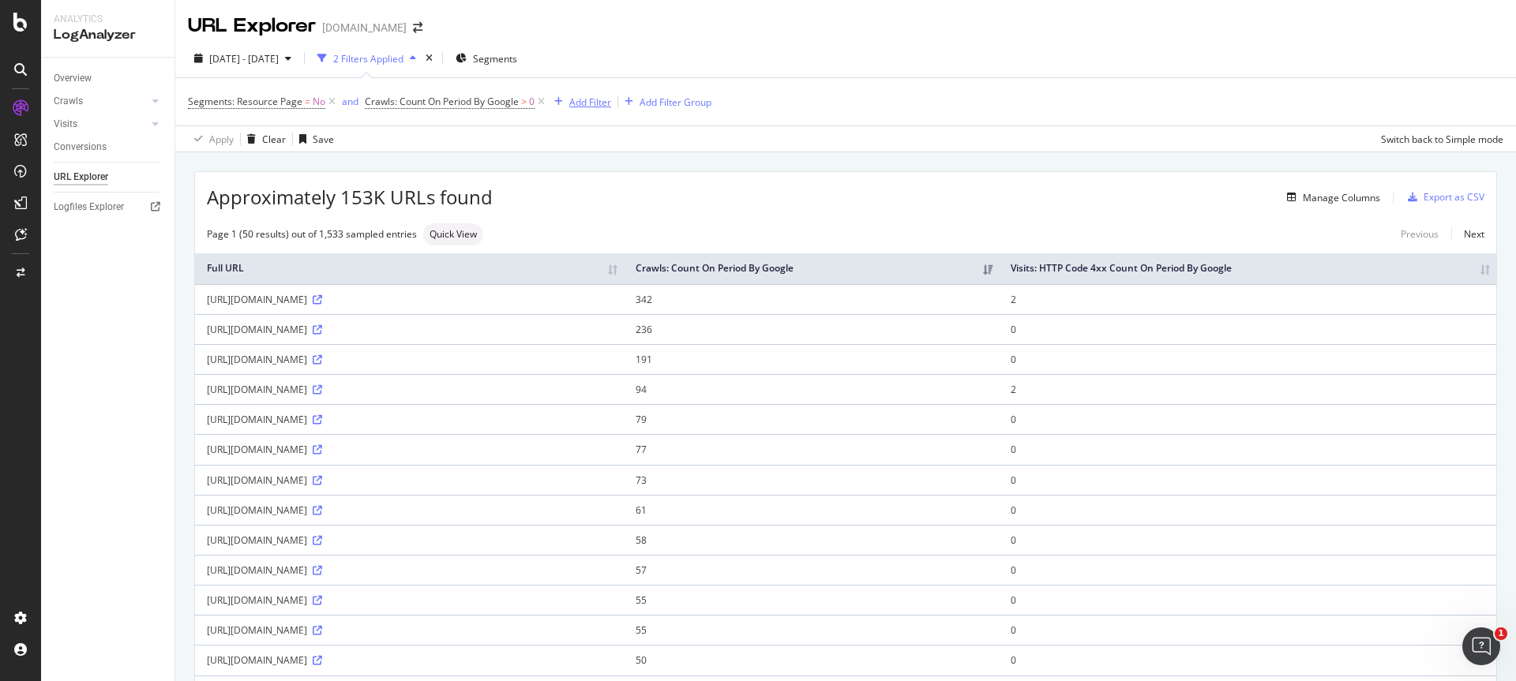
click at [576, 104] on div "Add Filter" at bounding box center [590, 102] width 42 height 13
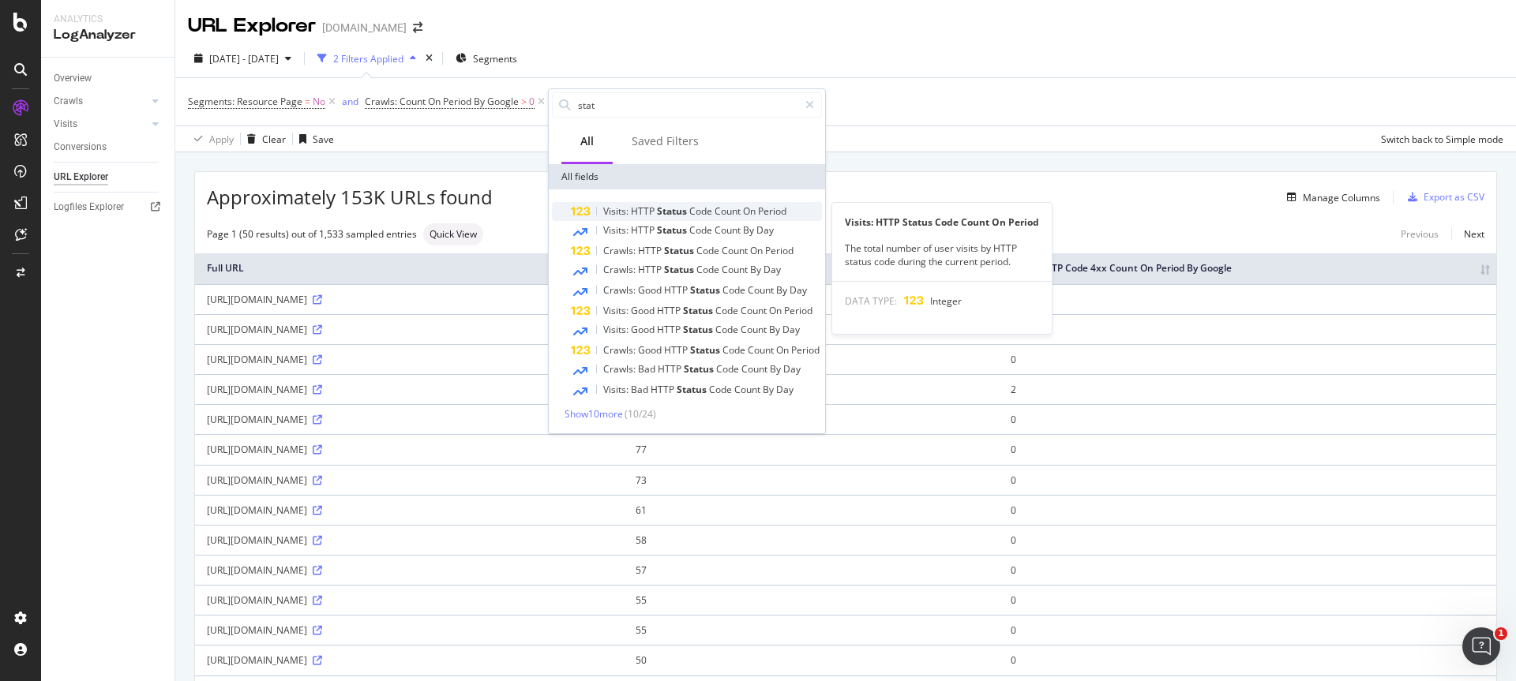
click at [621, 208] on span "Visits:" at bounding box center [617, 210] width 28 height 13
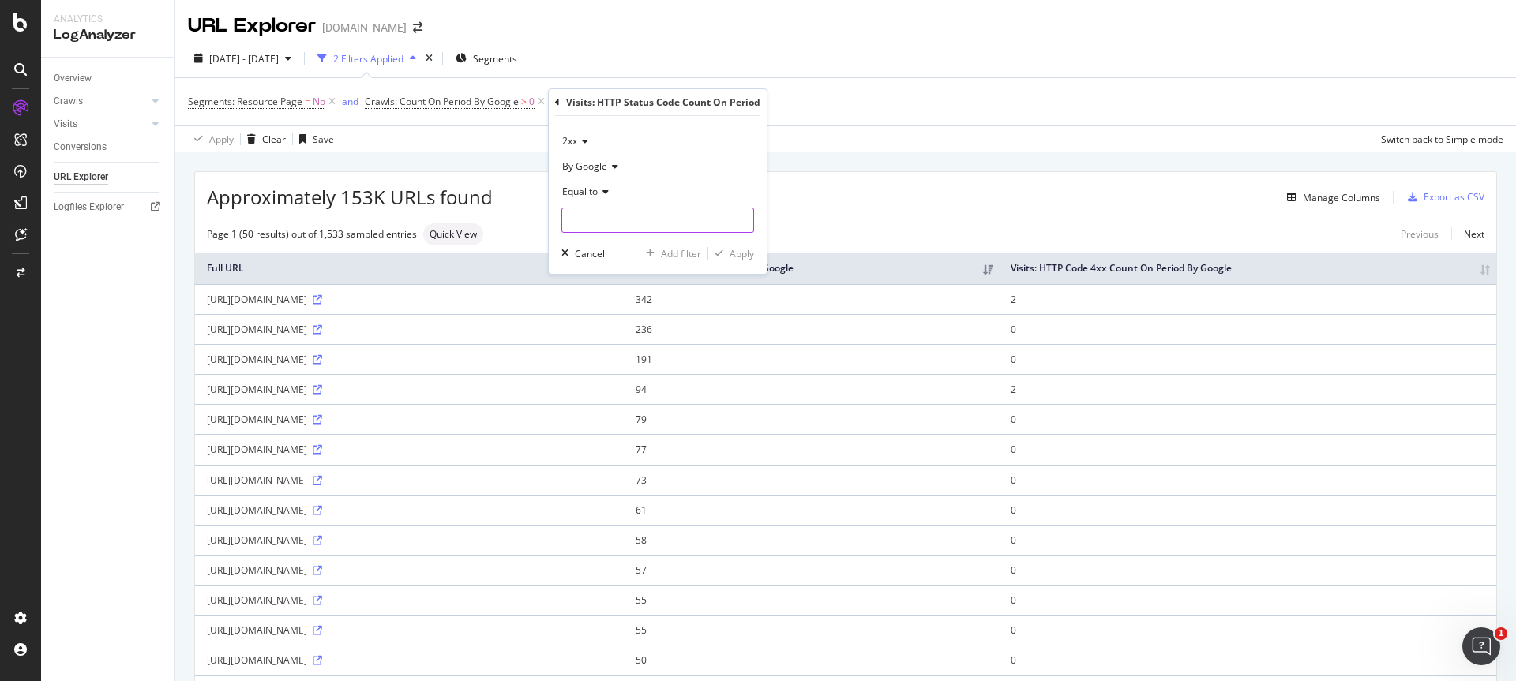
click at [619, 214] on input "number" at bounding box center [657, 220] width 193 height 25
click at [585, 139] on icon at bounding box center [582, 141] width 11 height 9
click at [585, 213] on div "4xx" at bounding box center [649, 214] width 169 height 21
click at [587, 213] on input "number" at bounding box center [657, 220] width 193 height 25
type input "404"
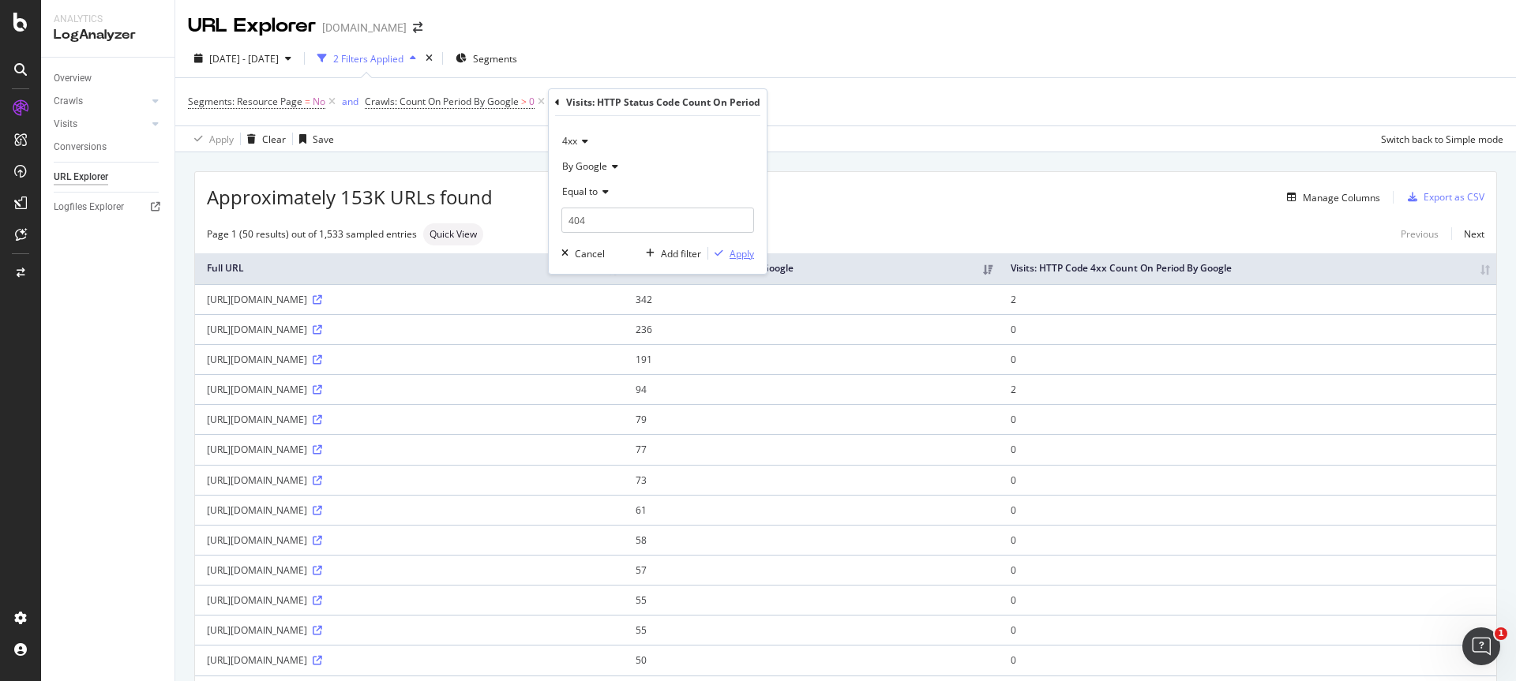
click at [751, 254] on div "Apply" at bounding box center [742, 253] width 24 height 13
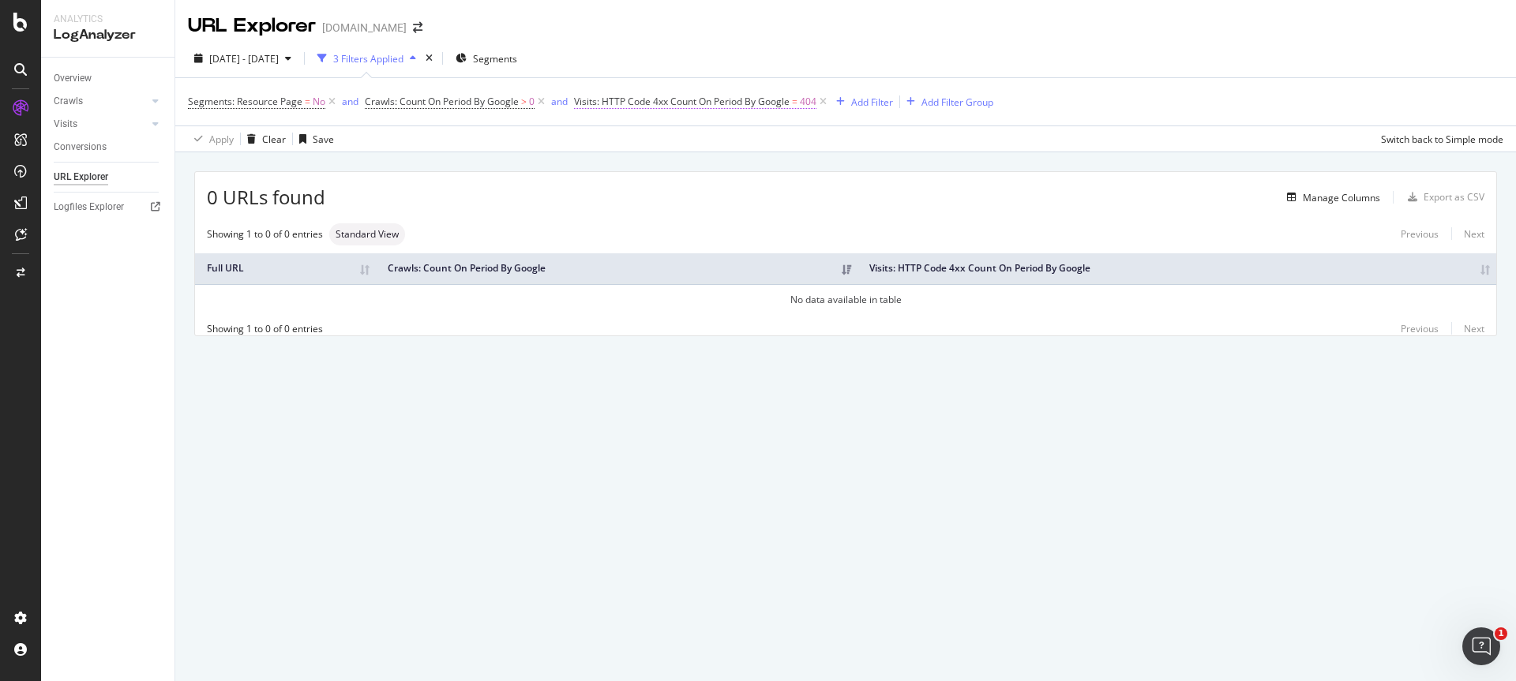
click at [739, 100] on span "Visits: HTTP Code 4xx Count On Period By Google" at bounding box center [682, 101] width 216 height 13
click at [656, 213] on input "404" at bounding box center [684, 217] width 193 height 25
type input "405"
click at [765, 216] on input "405" at bounding box center [684, 217] width 193 height 25
click at [624, 253] on div "Cancel" at bounding box center [617, 251] width 30 height 13
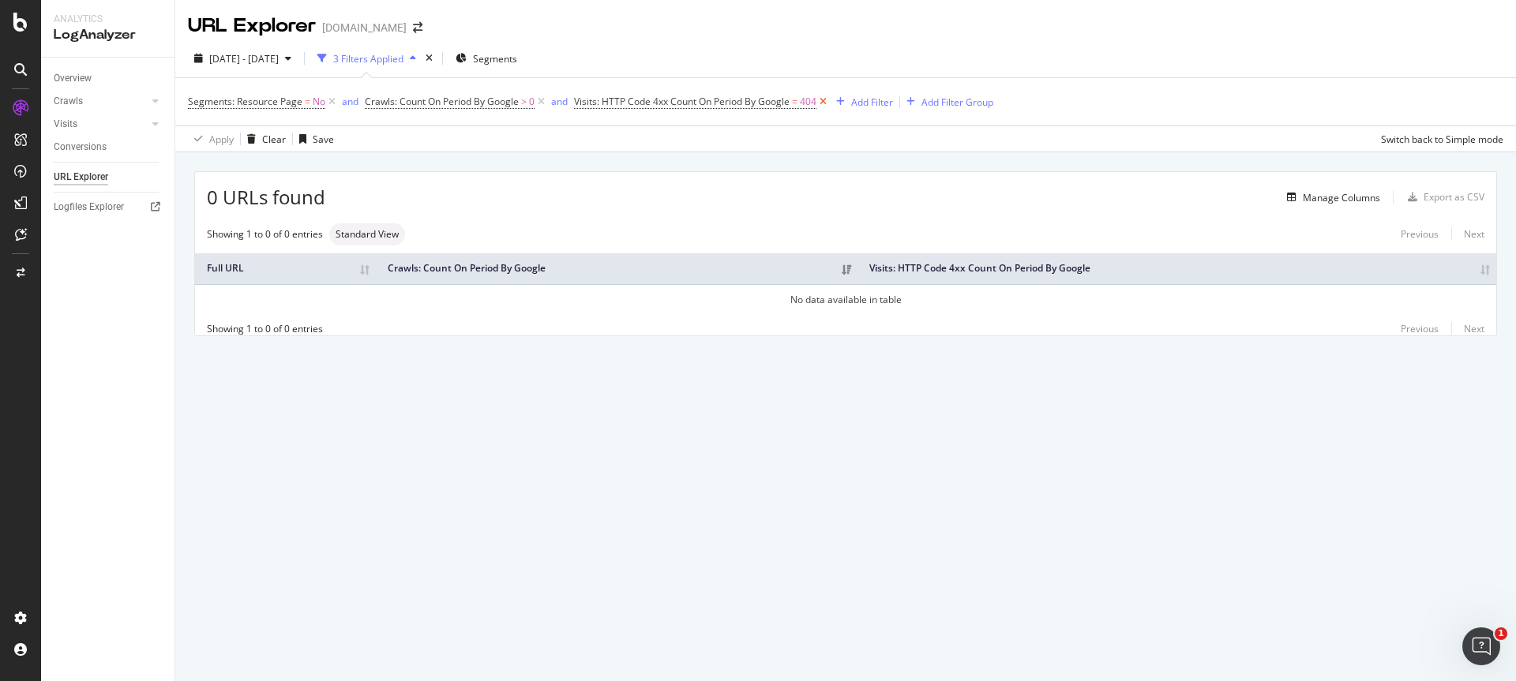
click at [822, 99] on icon at bounding box center [822, 102] width 13 height 16
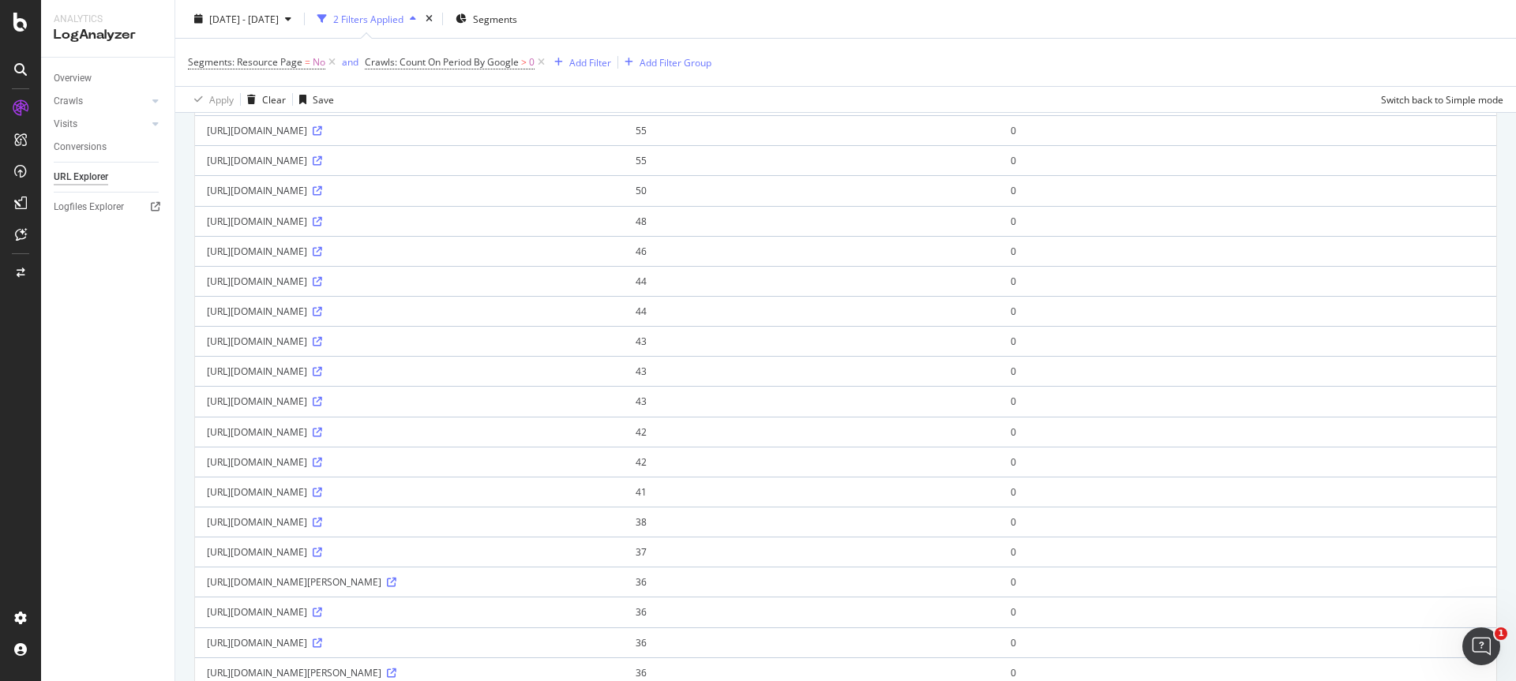
scroll to position [419, 0]
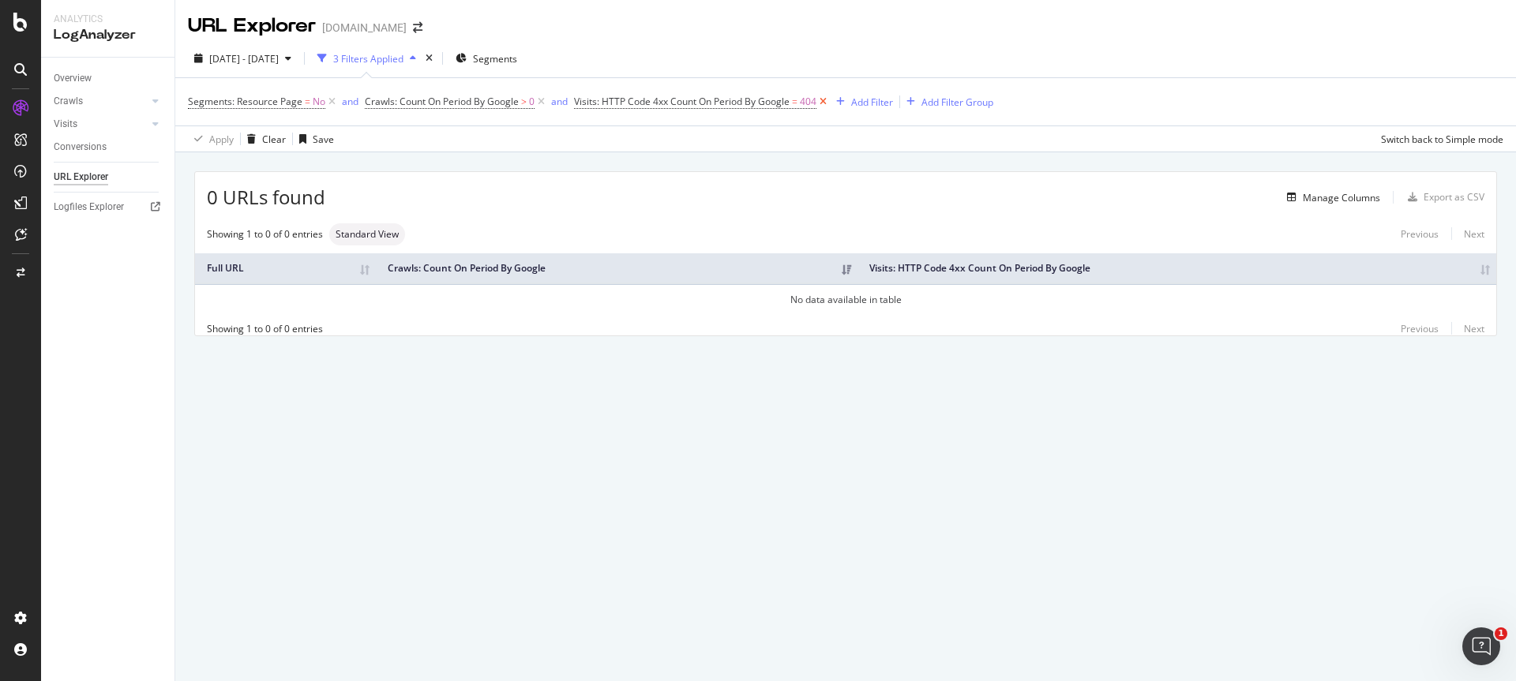
click at [825, 100] on icon at bounding box center [822, 102] width 13 height 16
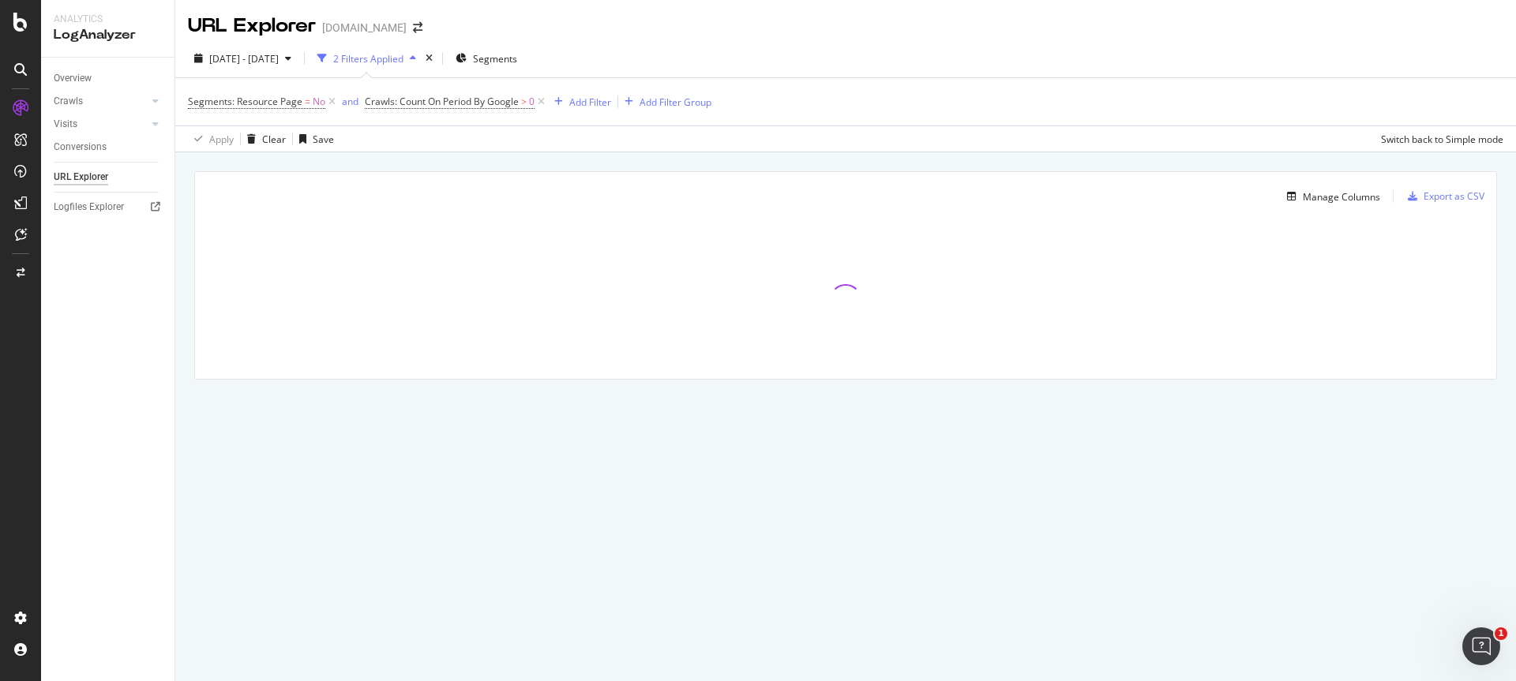
click at [85, 37] on div "LogAnalyzer" at bounding box center [108, 35] width 108 height 18
click at [65, 80] on div "Overview" at bounding box center [73, 78] width 38 height 17
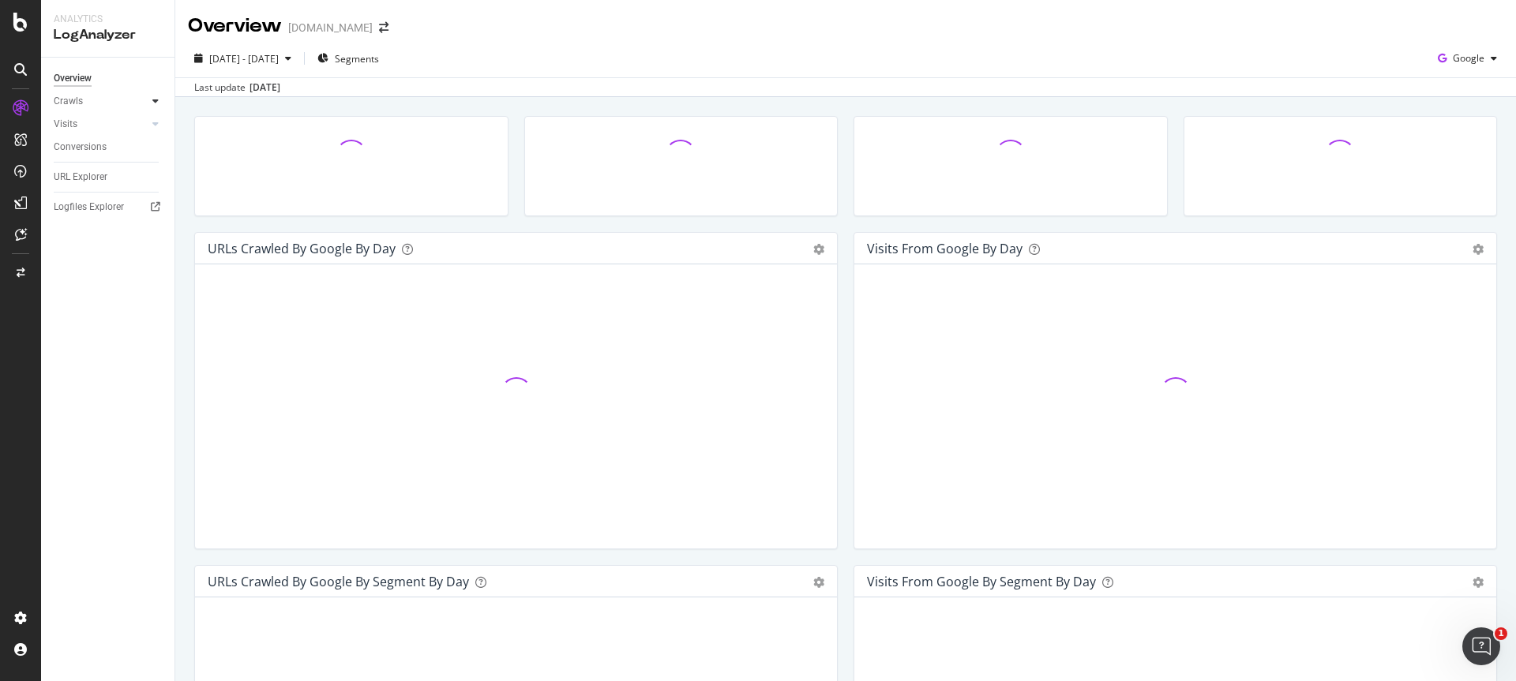
click at [154, 99] on icon at bounding box center [155, 100] width 6 height 9
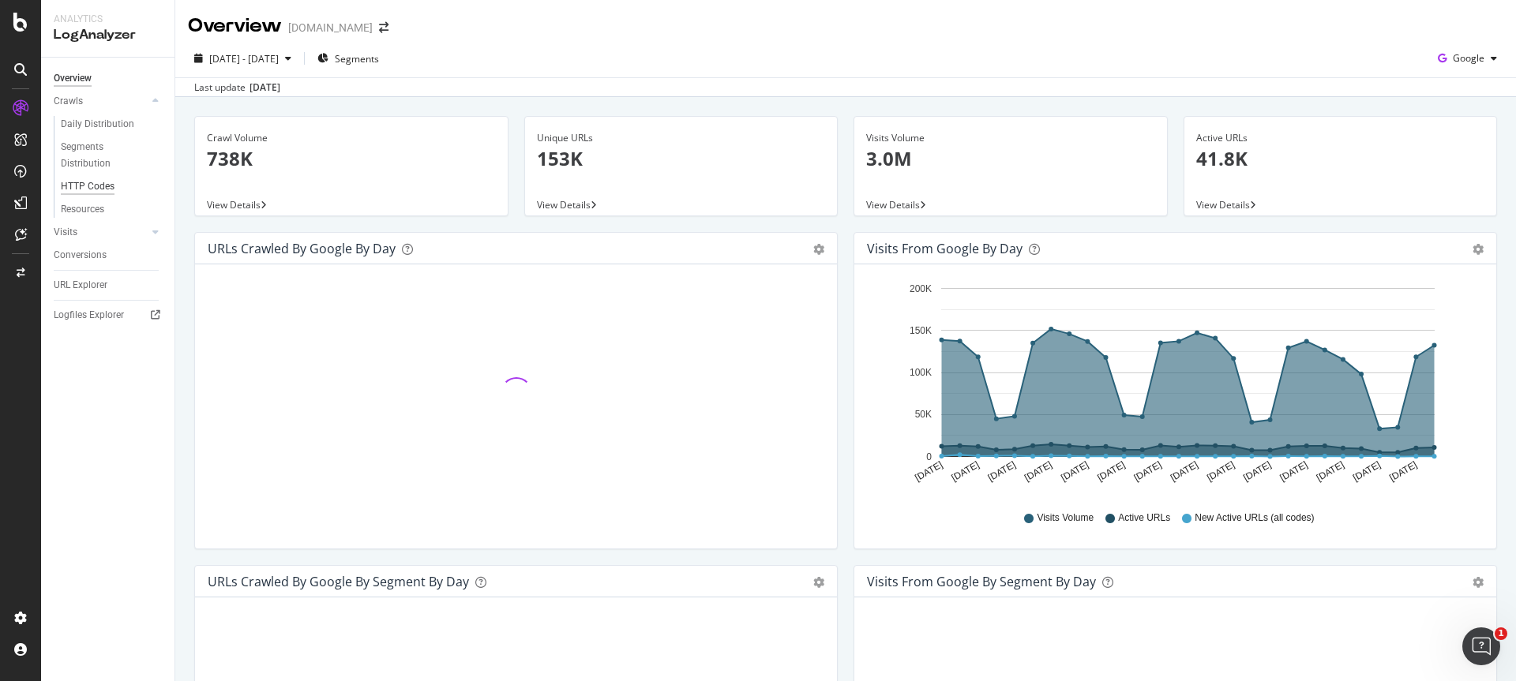
click at [82, 184] on div "HTTP Codes" at bounding box center [88, 186] width 54 height 17
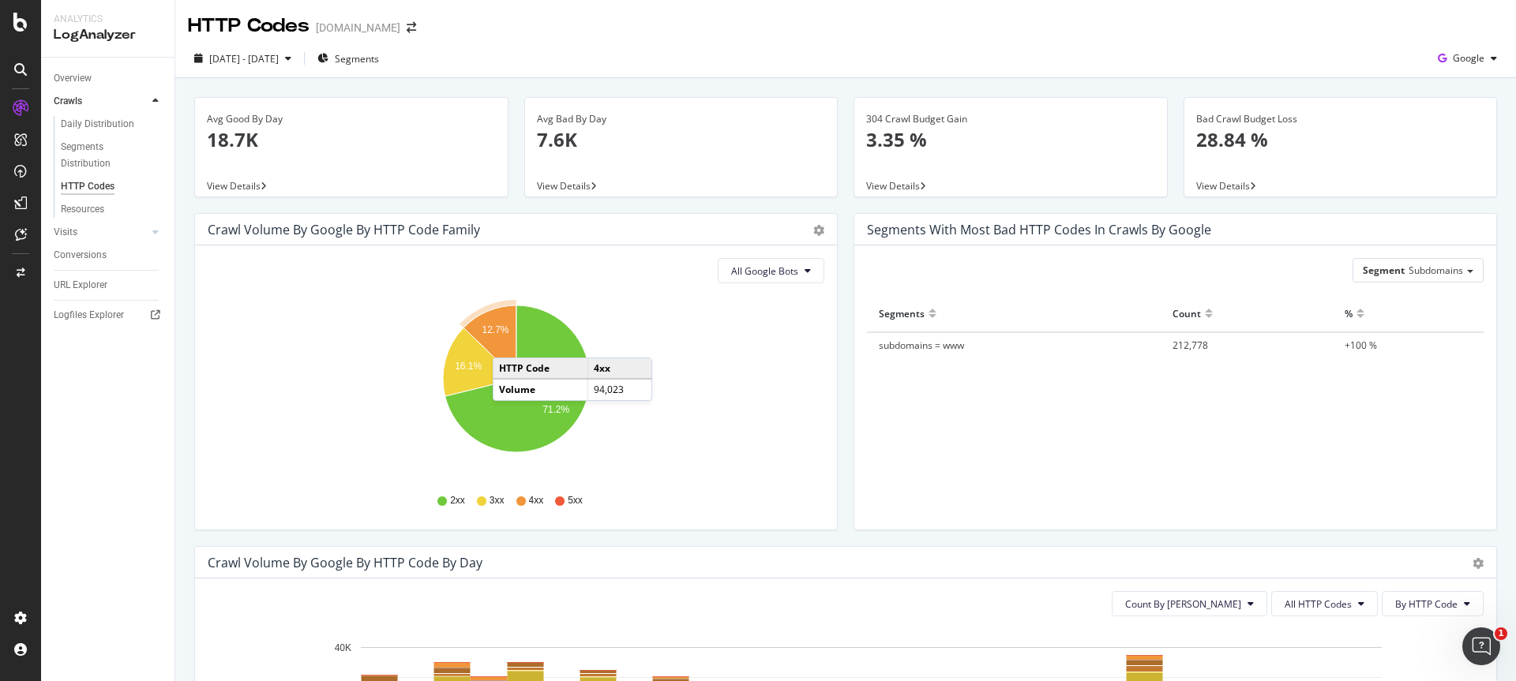
click at [508, 342] on icon "A chart." at bounding box center [489, 342] width 53 height 73
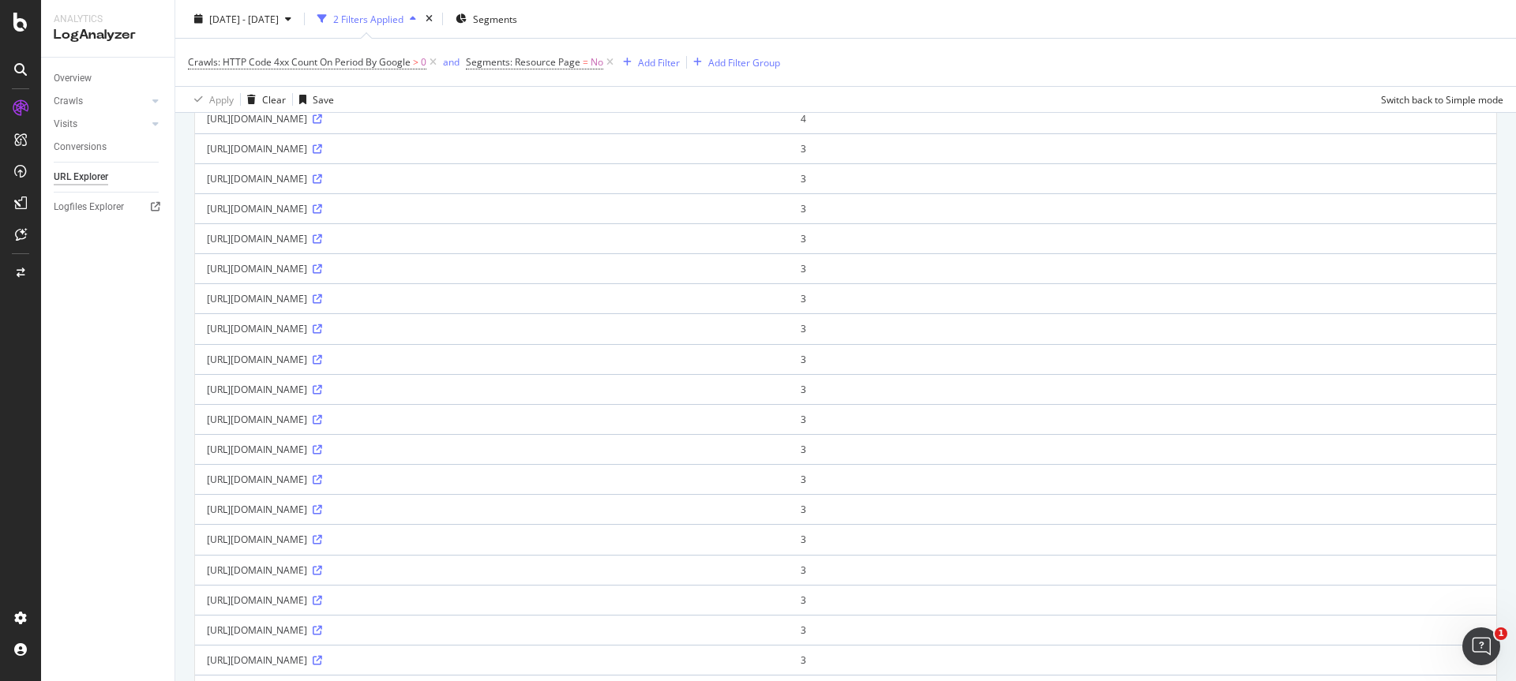
scroll to position [996, 0]
click at [322, 543] on icon at bounding box center [317, 538] width 9 height 9
click at [322, 423] on icon at bounding box center [317, 418] width 9 height 9
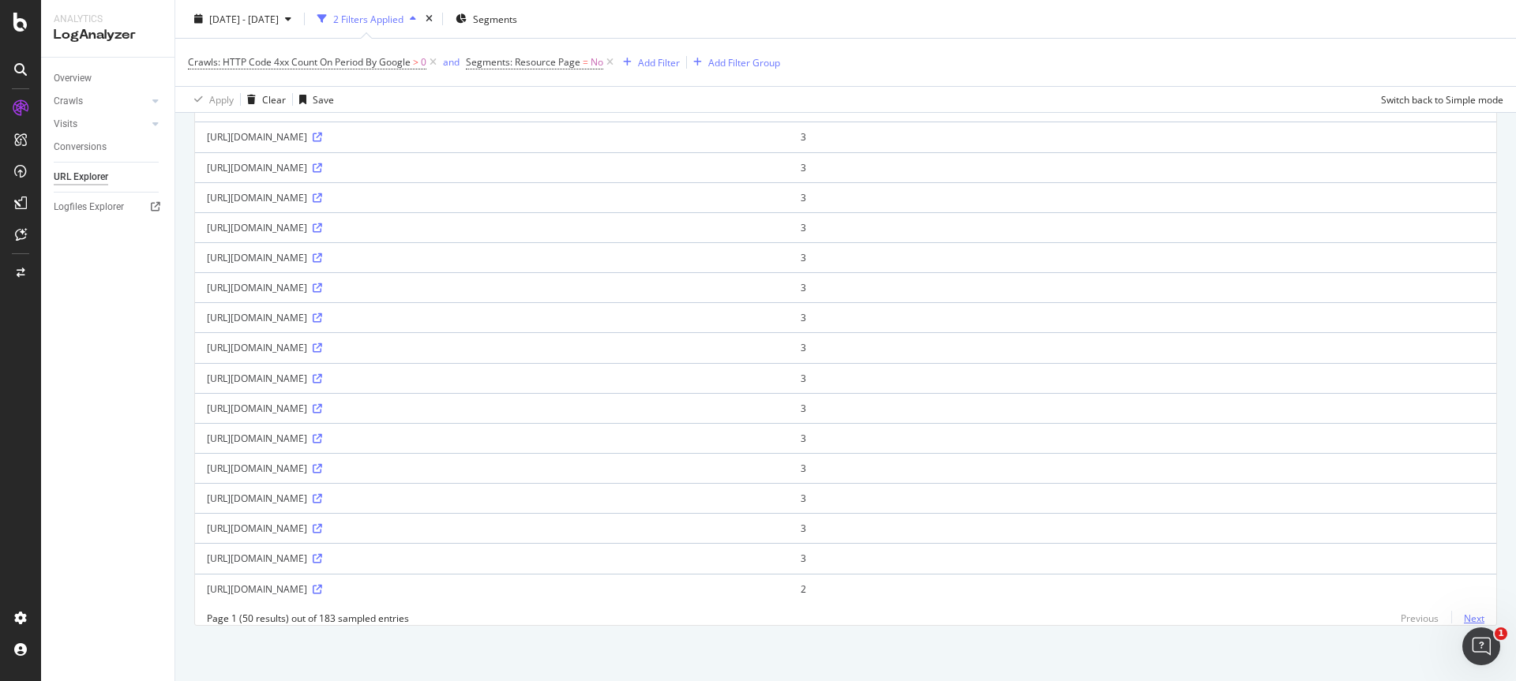
click at [1473, 618] on link "Next" at bounding box center [1467, 618] width 33 height 23
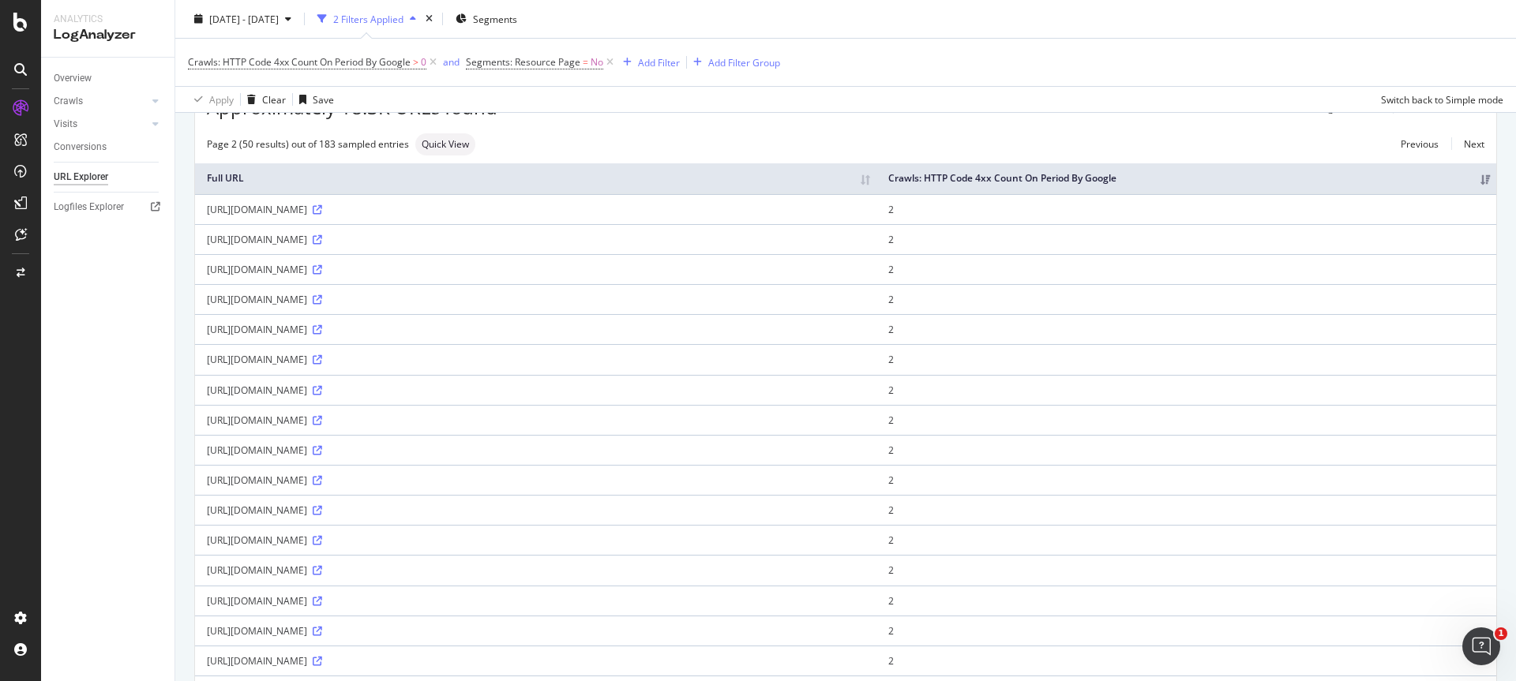
scroll to position [0, 0]
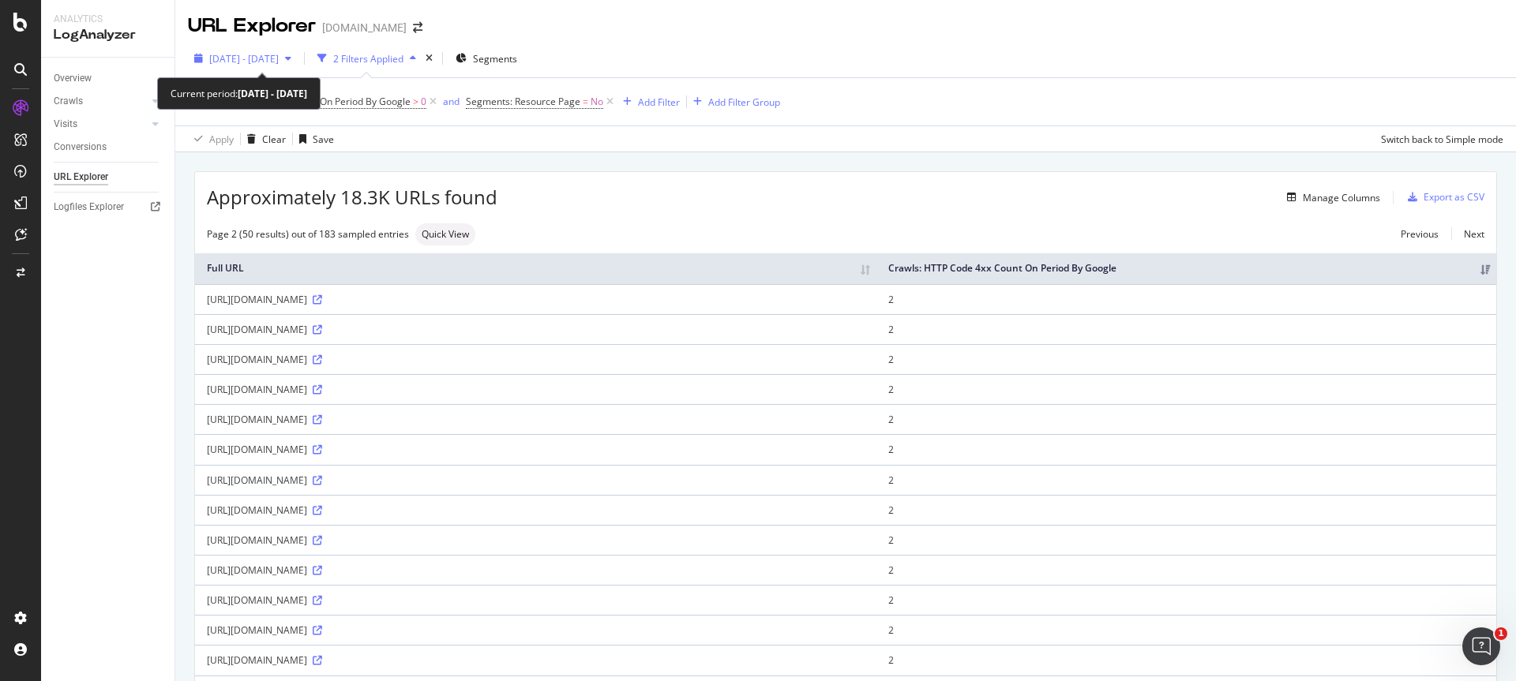
click at [279, 58] on span "[DATE] - [DATE]" at bounding box center [243, 58] width 69 height 13
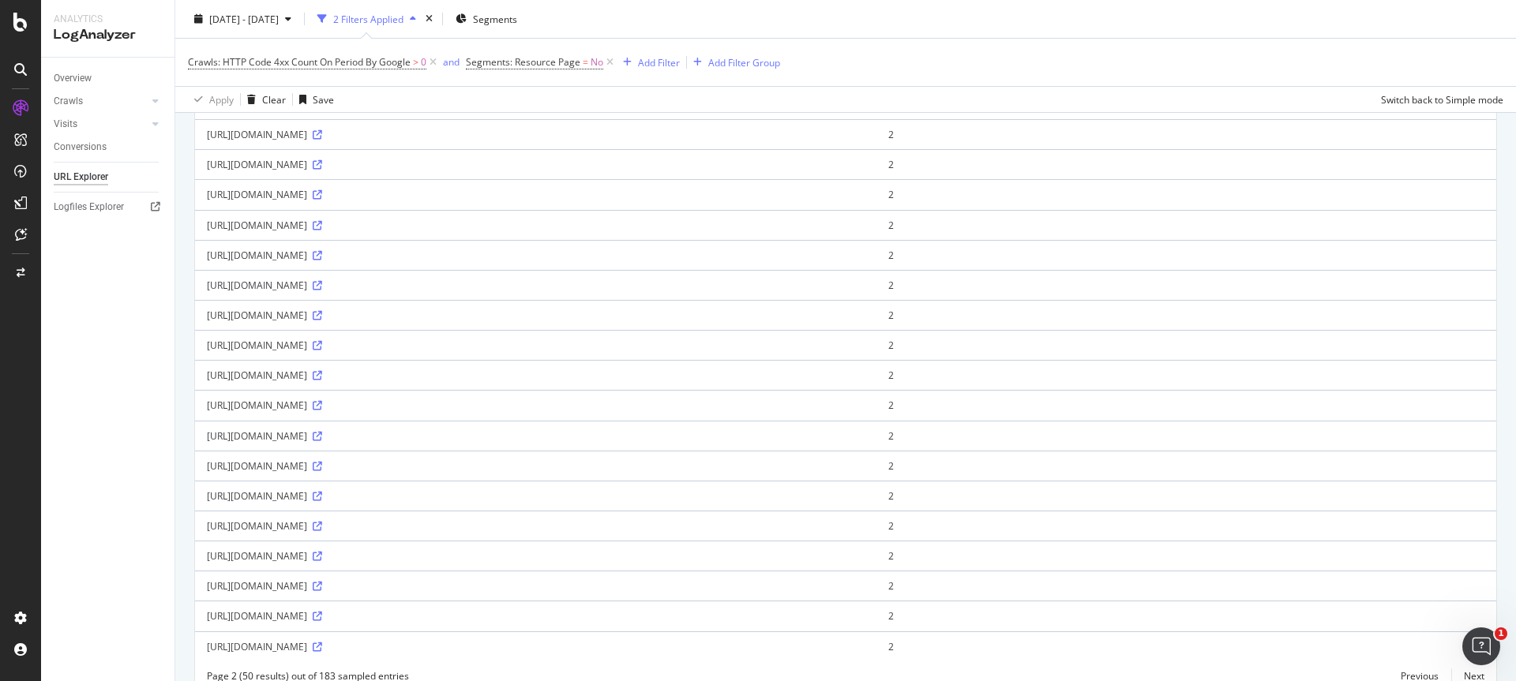
scroll to position [1186, 0]
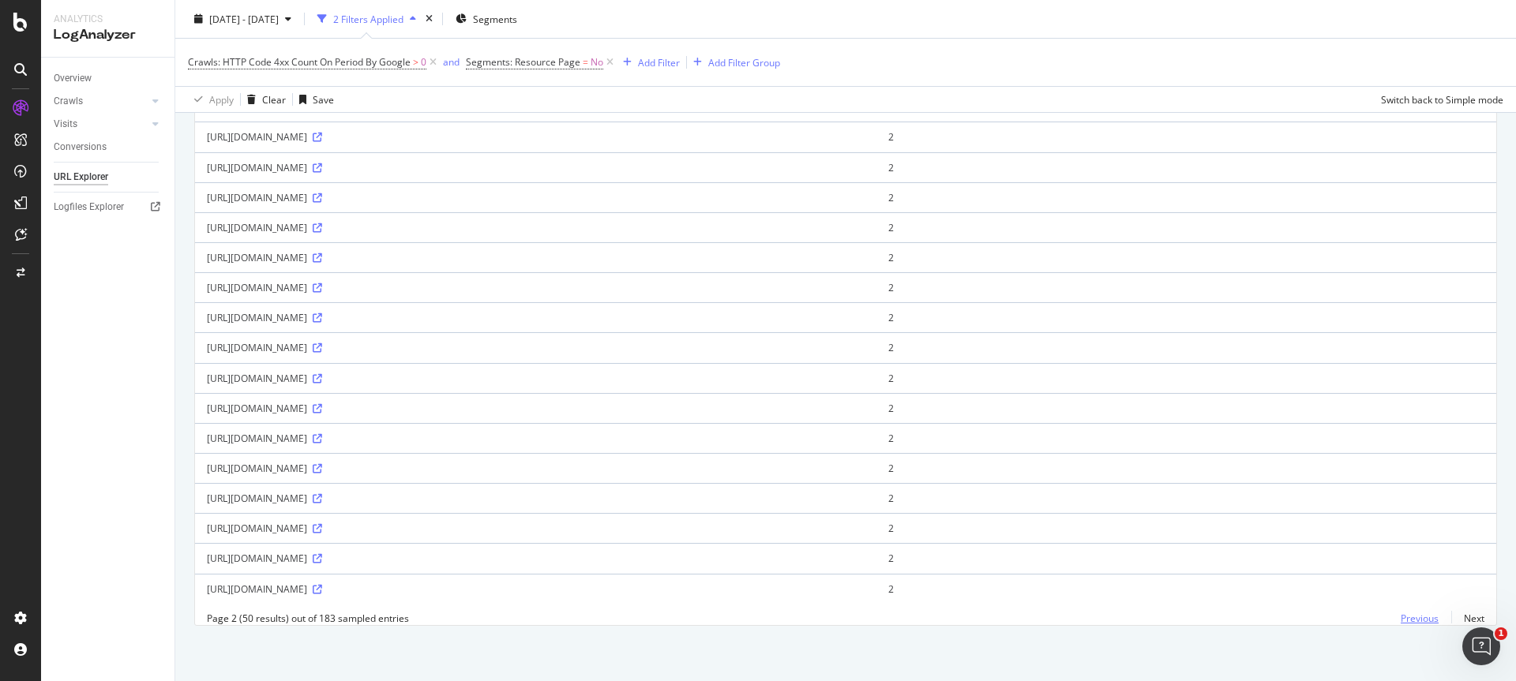
click at [1420, 622] on link "Previous" at bounding box center [1419, 618] width 63 height 23
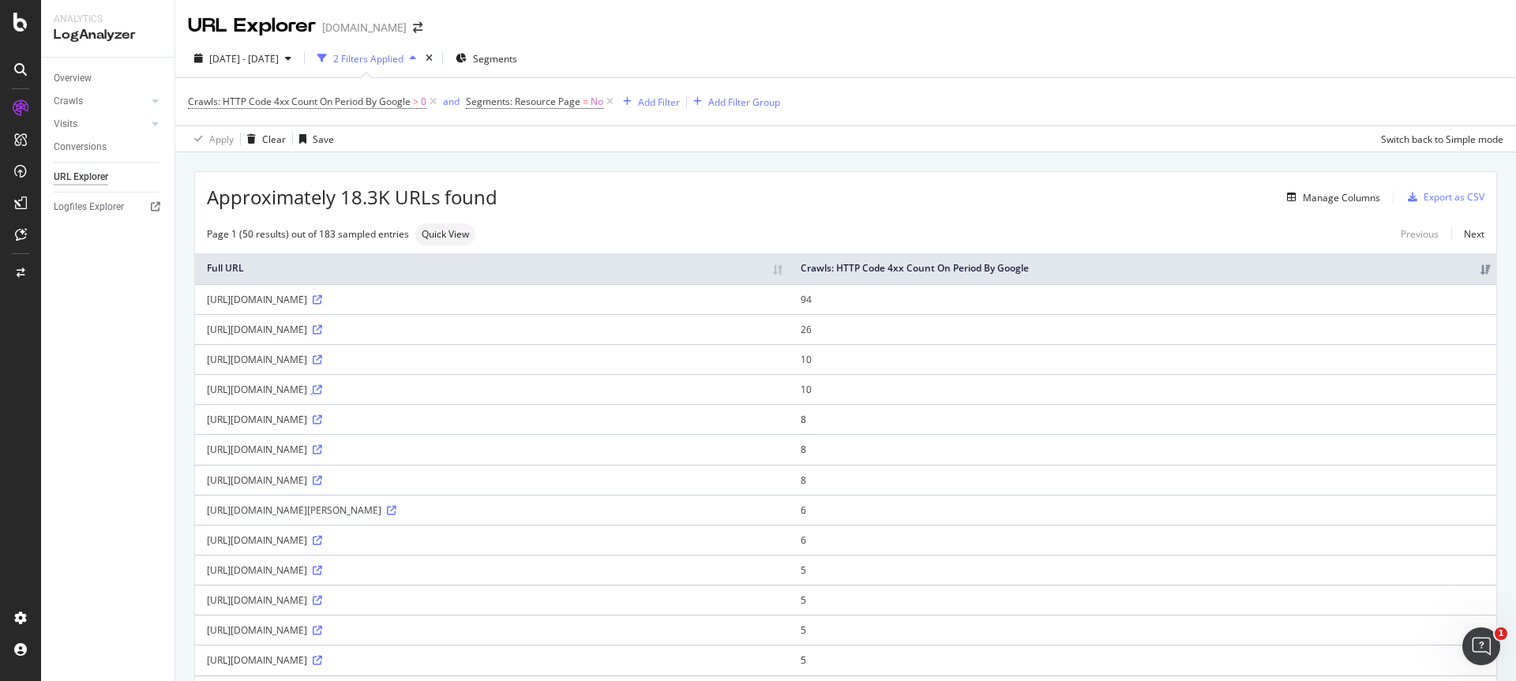
click at [322, 395] on icon at bounding box center [317, 389] width 9 height 9
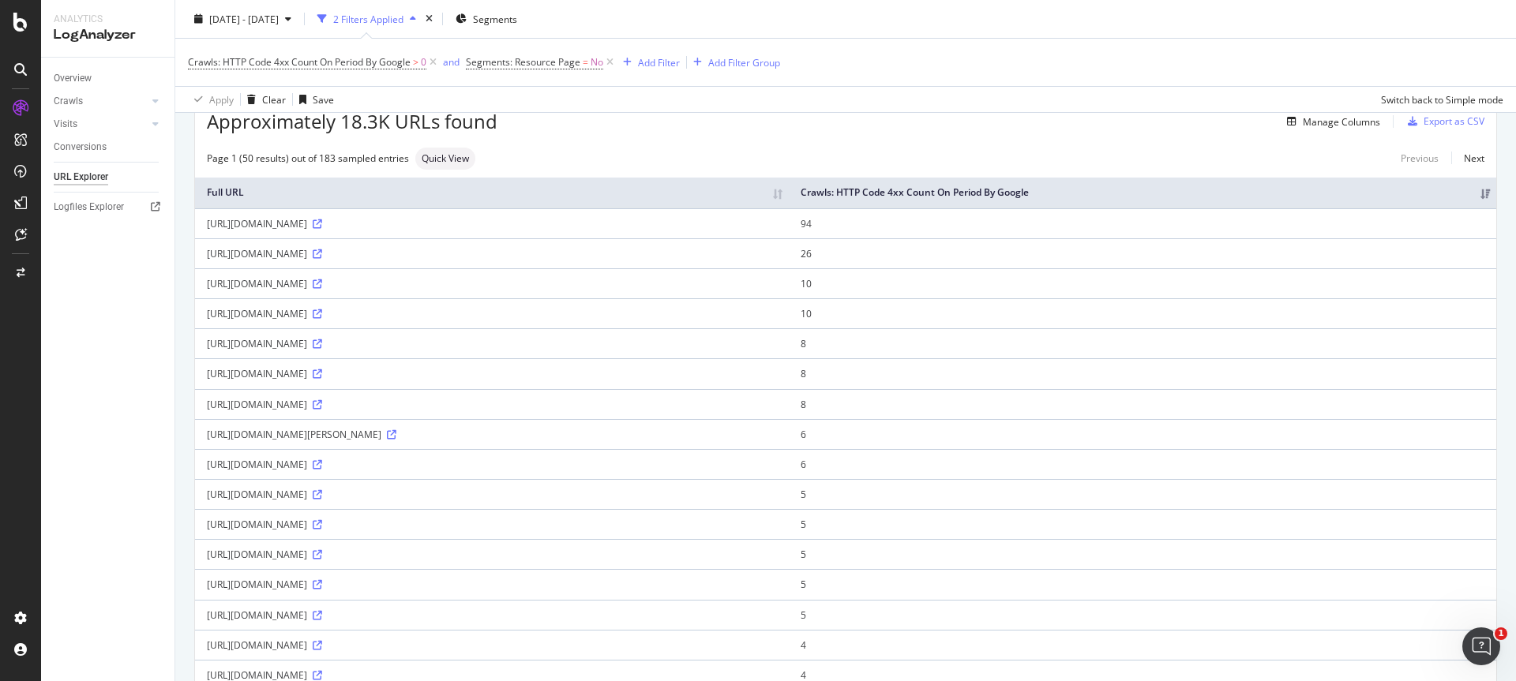
scroll to position [81, 0]
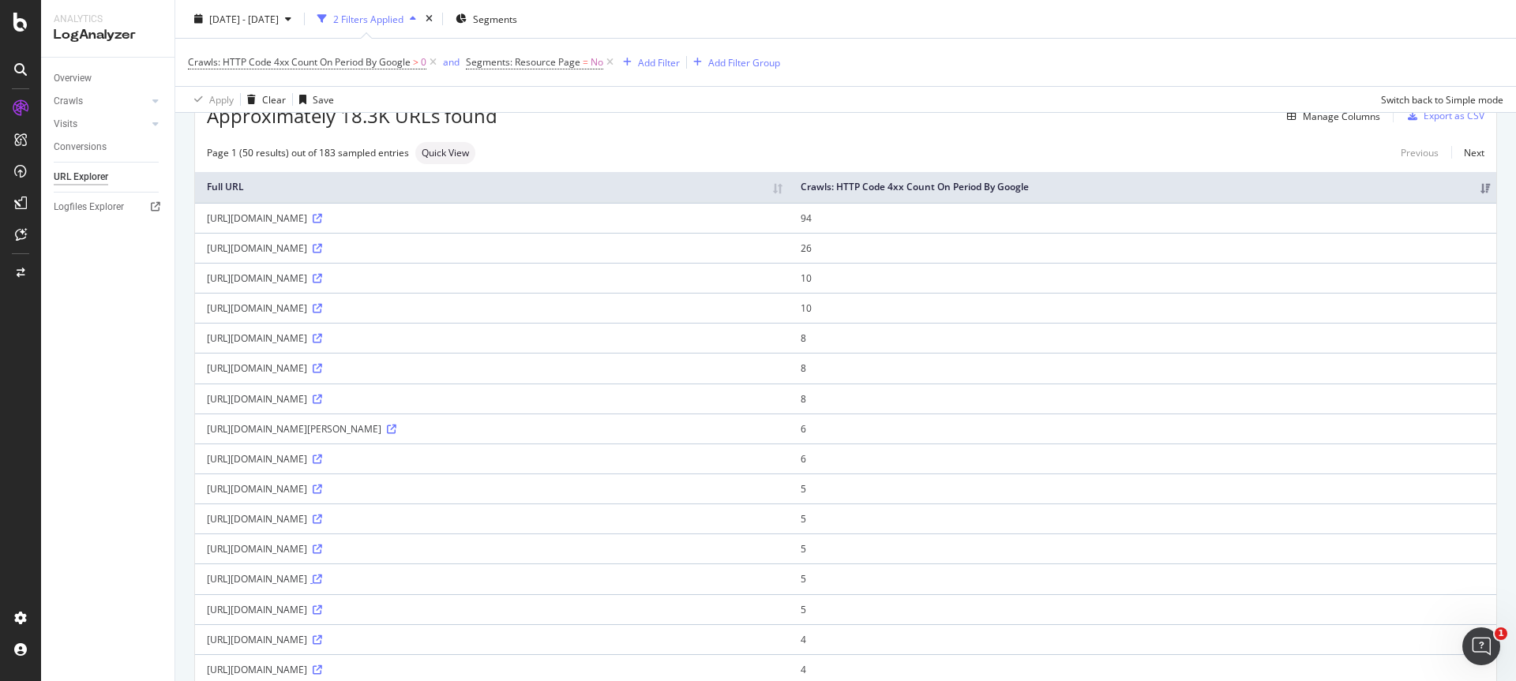
click at [322, 584] on icon at bounding box center [317, 579] width 9 height 9
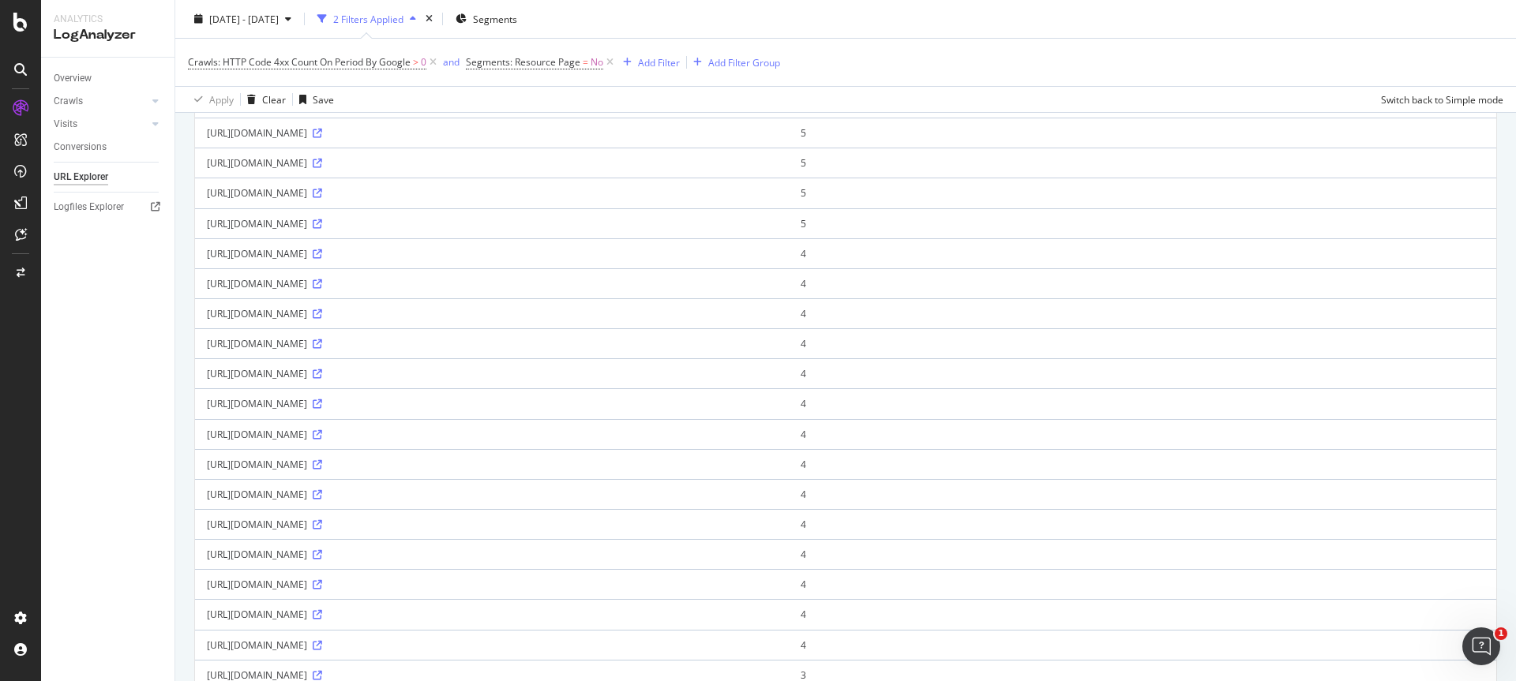
scroll to position [482, 0]
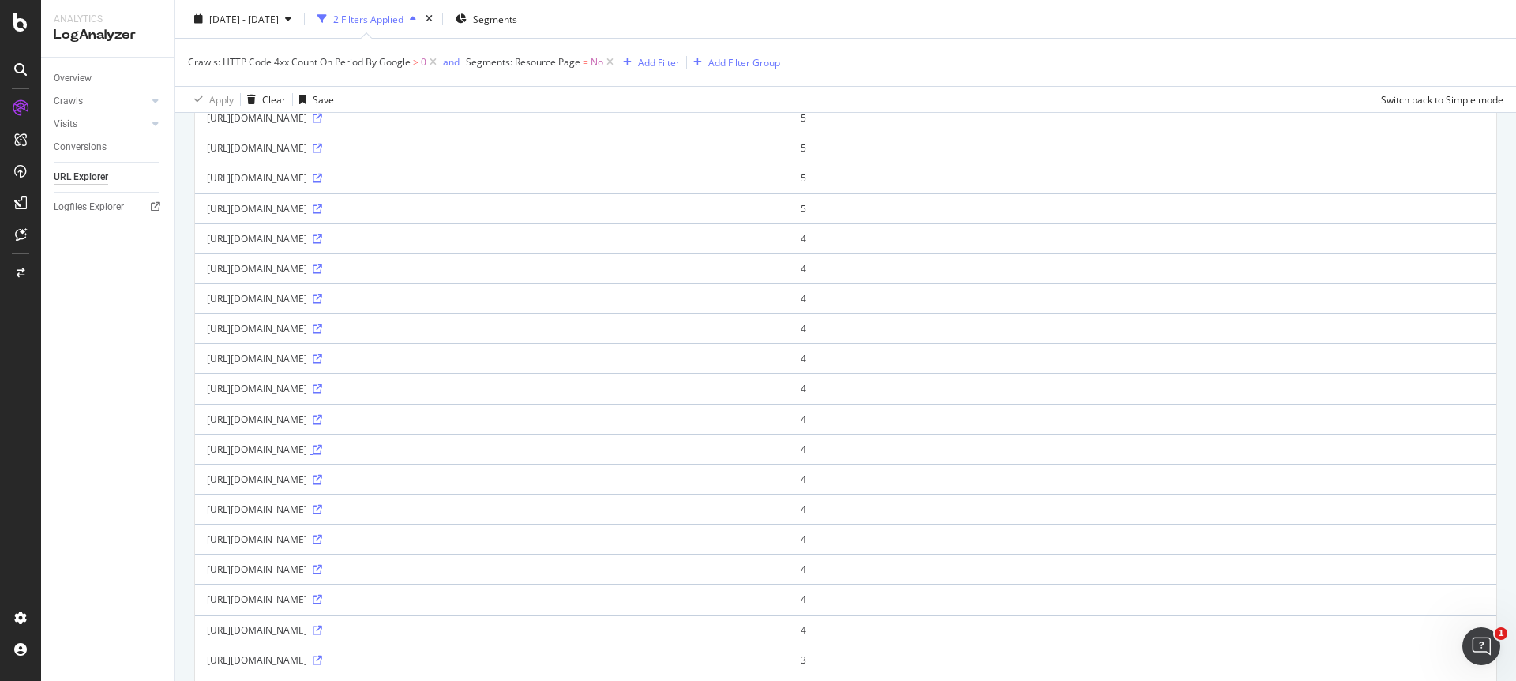
click at [322, 455] on icon at bounding box center [317, 449] width 9 height 9
